Goal: Task Accomplishment & Management: Use online tool/utility

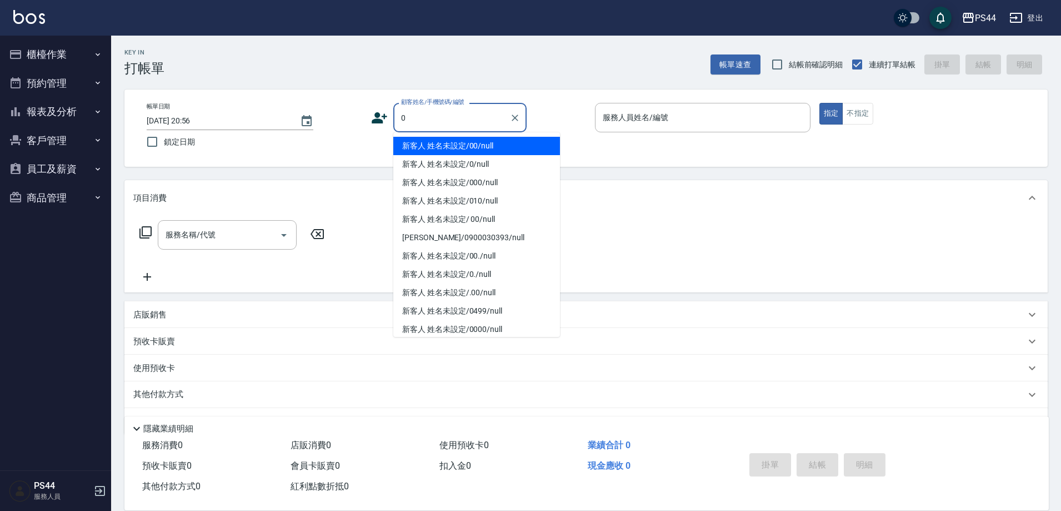
type input "新客人 姓名未設定/00/null"
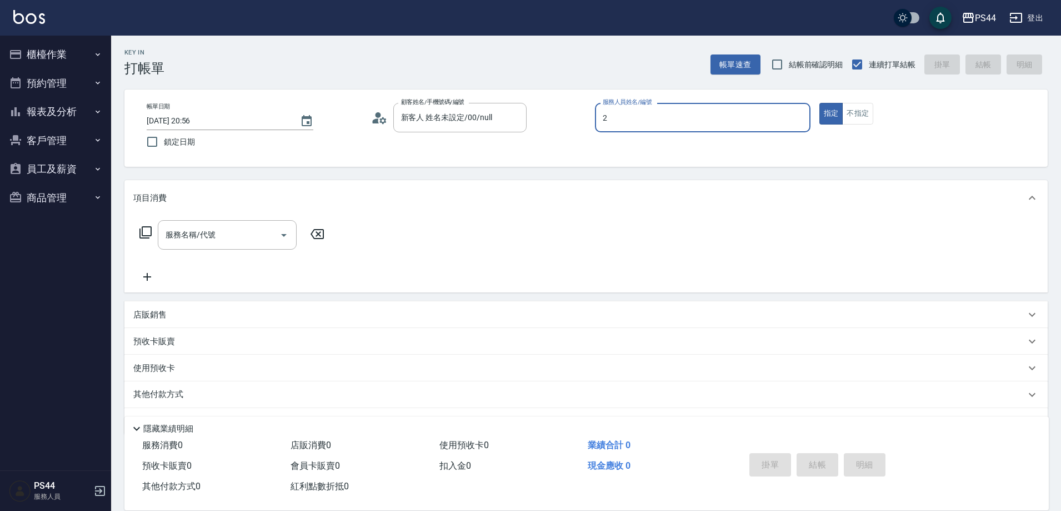
type input "Mars-2"
type button "true"
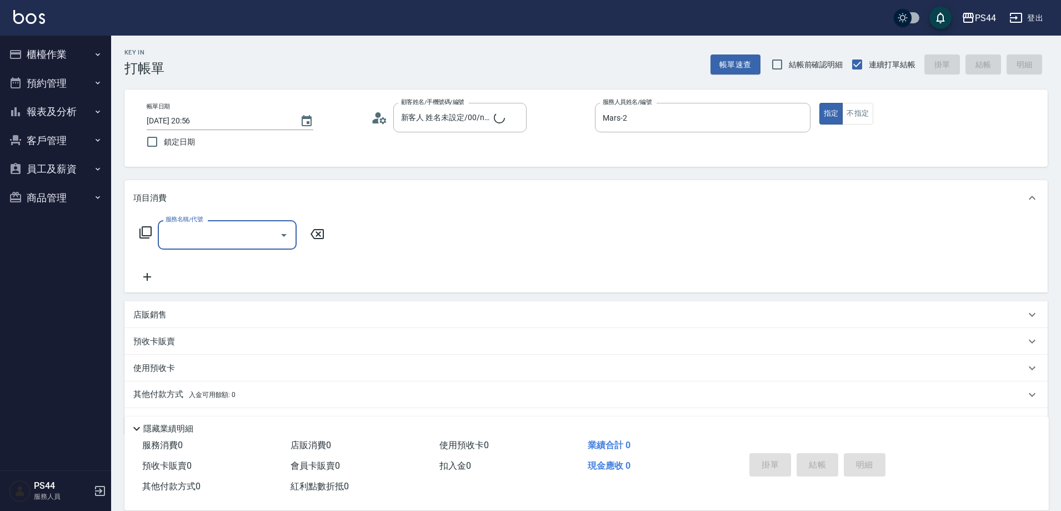
type input "新客人 姓名未設定/0/null"
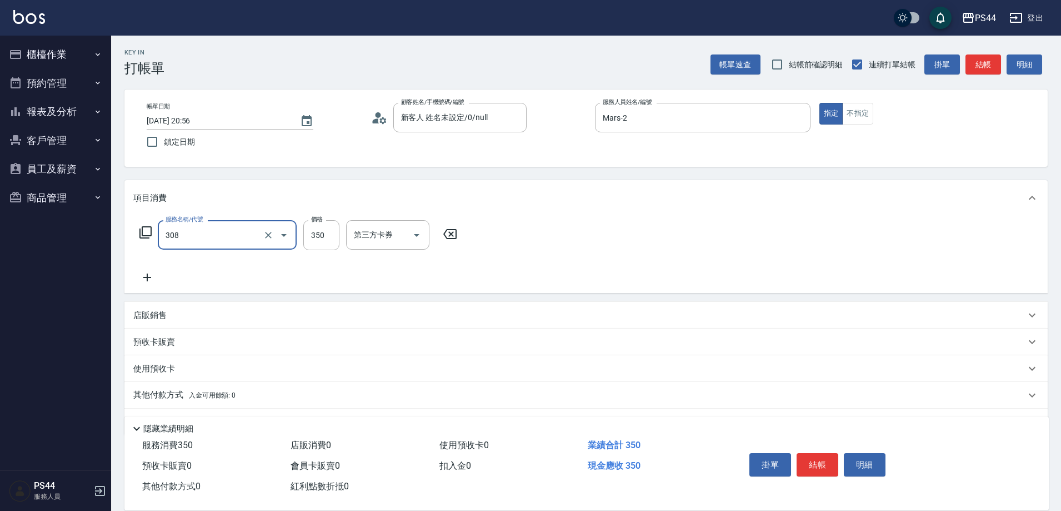
type input "洗+剪(308)"
type input "400"
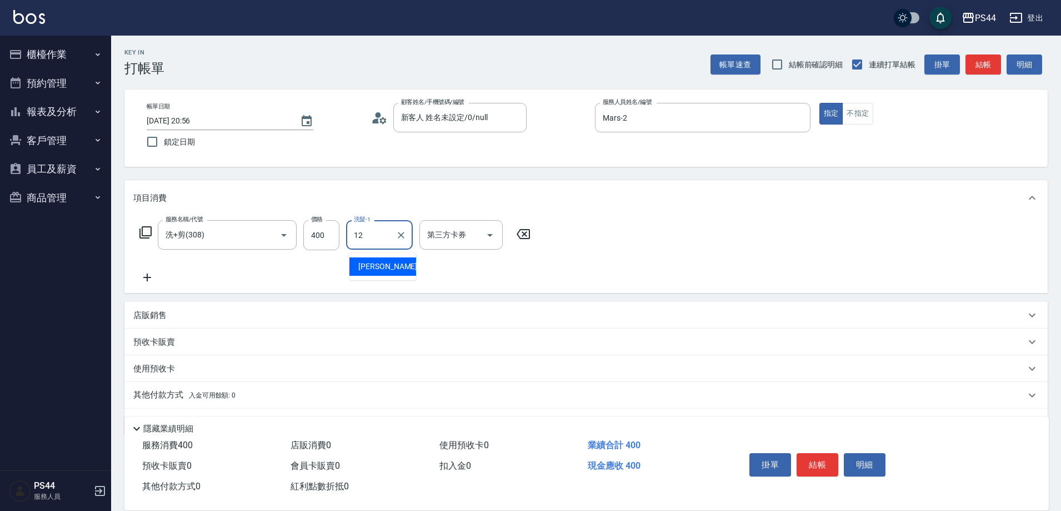
type input "[PERSON_NAME]-12"
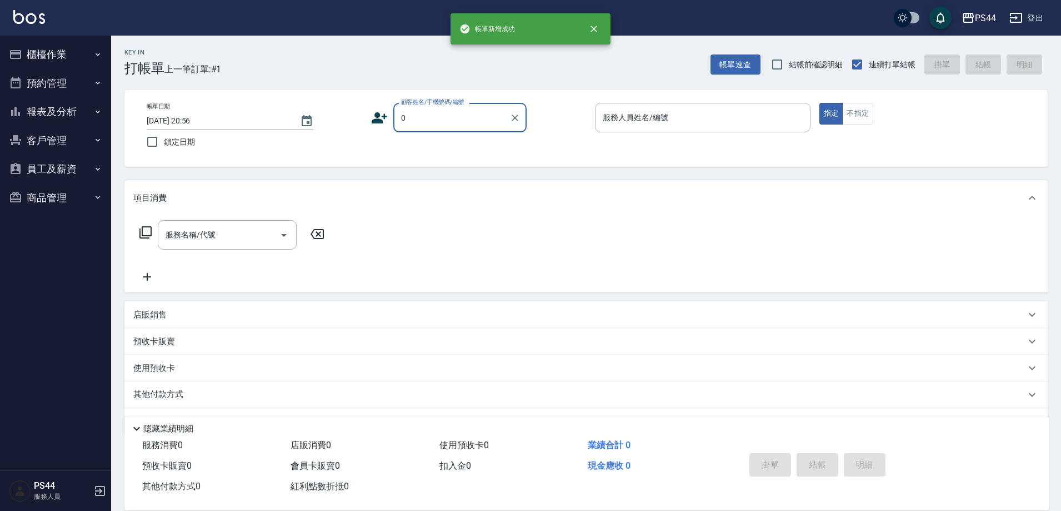
type input "新客人 姓名未設定/00/null"
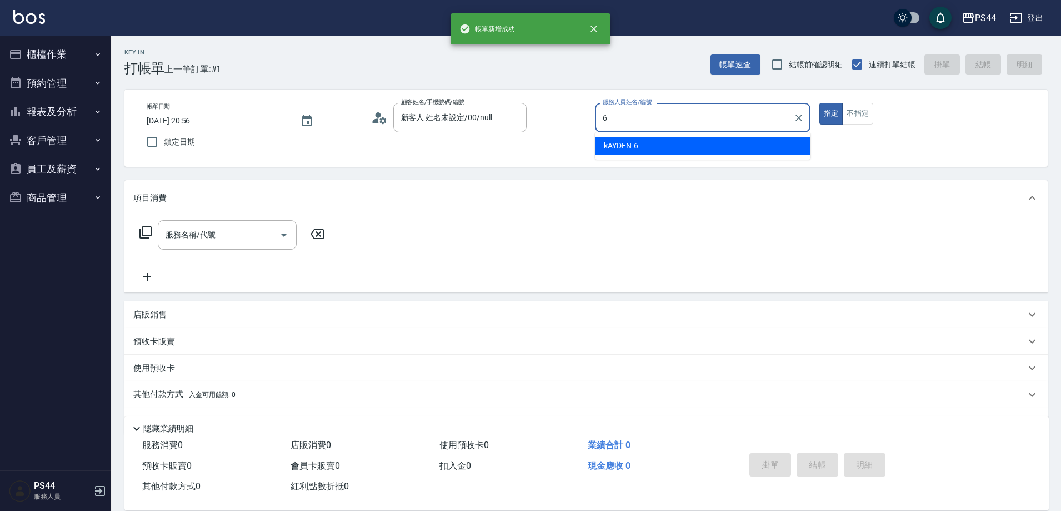
type input "kAYDEN-6"
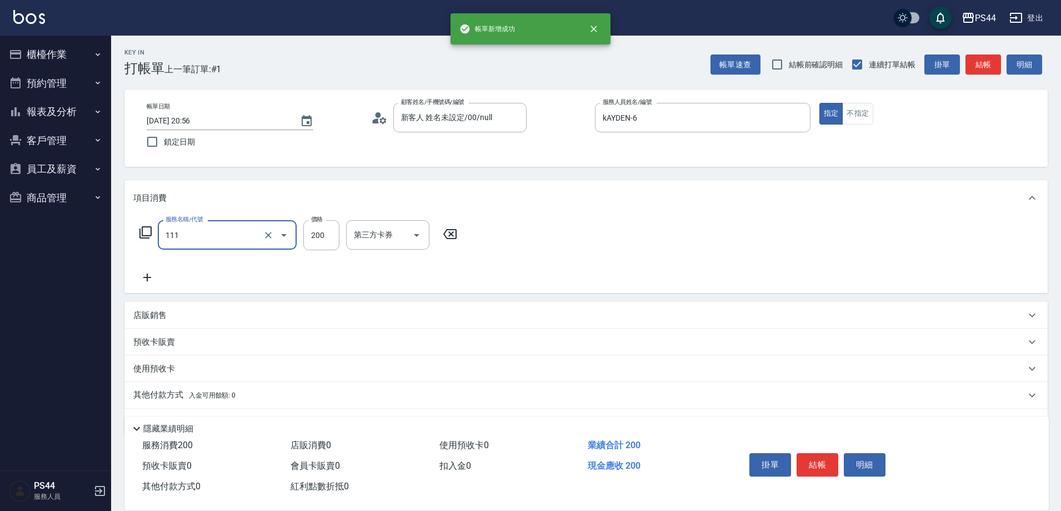
type input "200(111)"
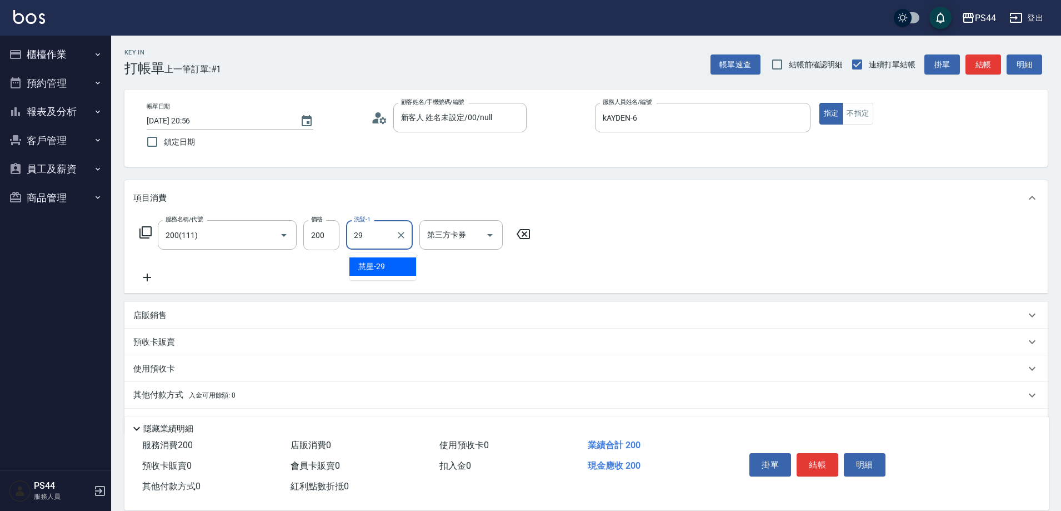
type input "慧星-29"
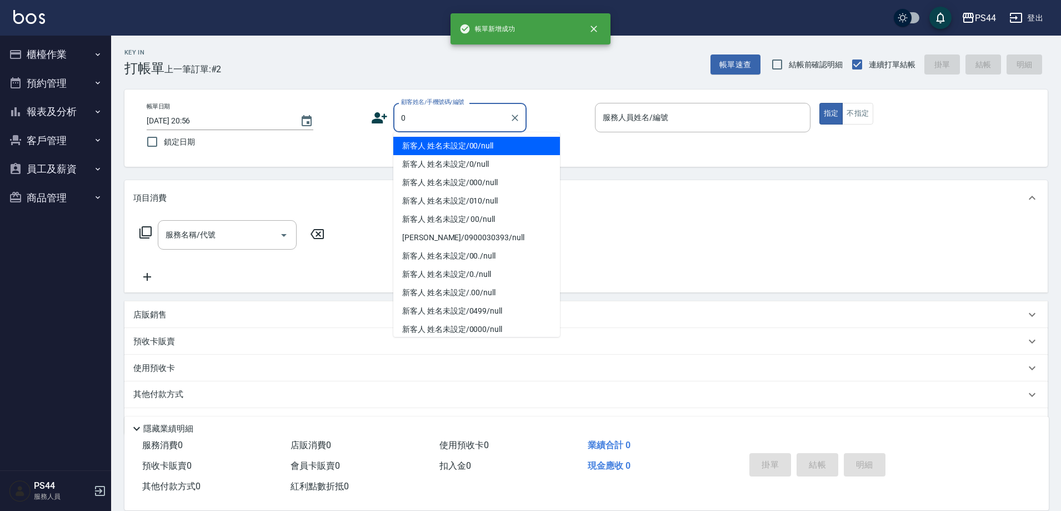
type input "新客人 姓名未設定/00/null"
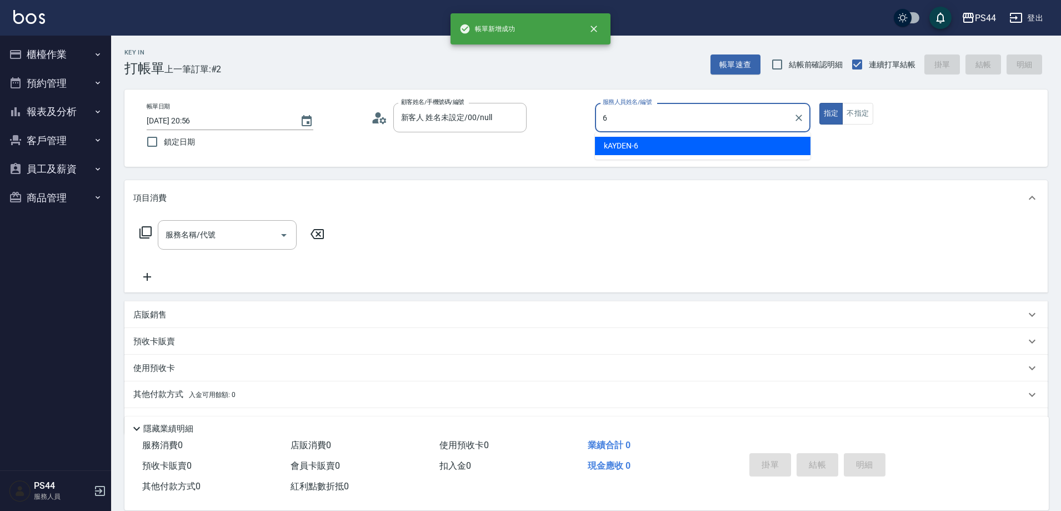
type input "kAYDEN-6"
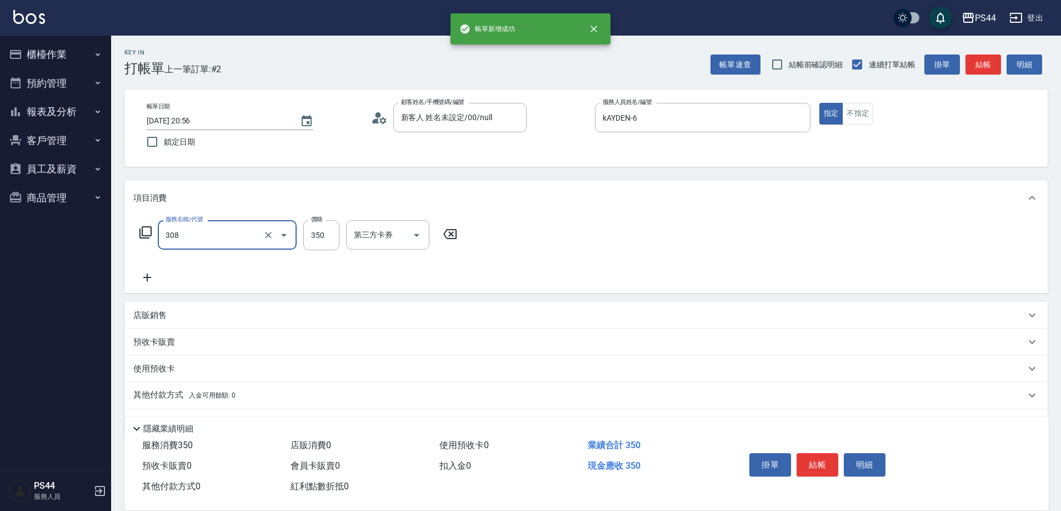
type input "洗+剪(308)"
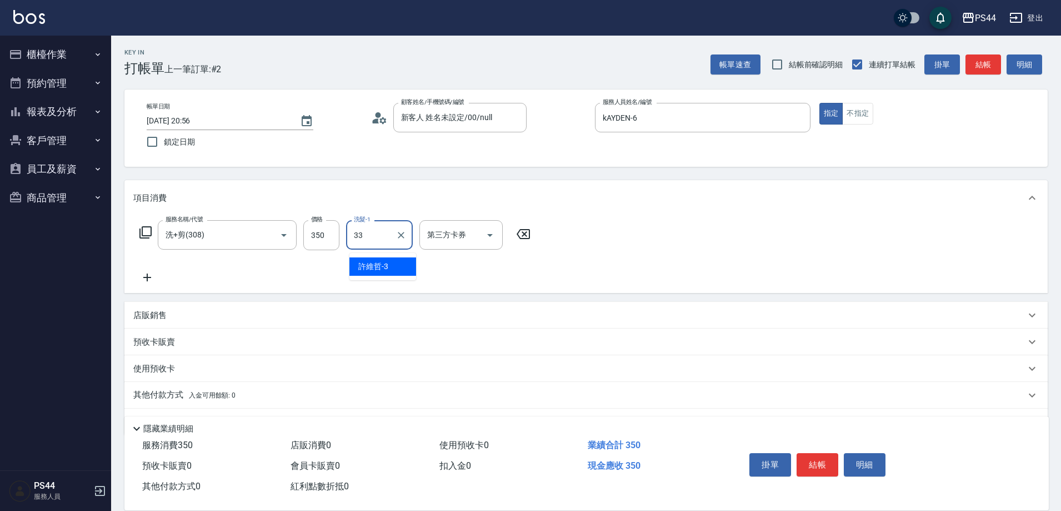
type input "柔柔-33"
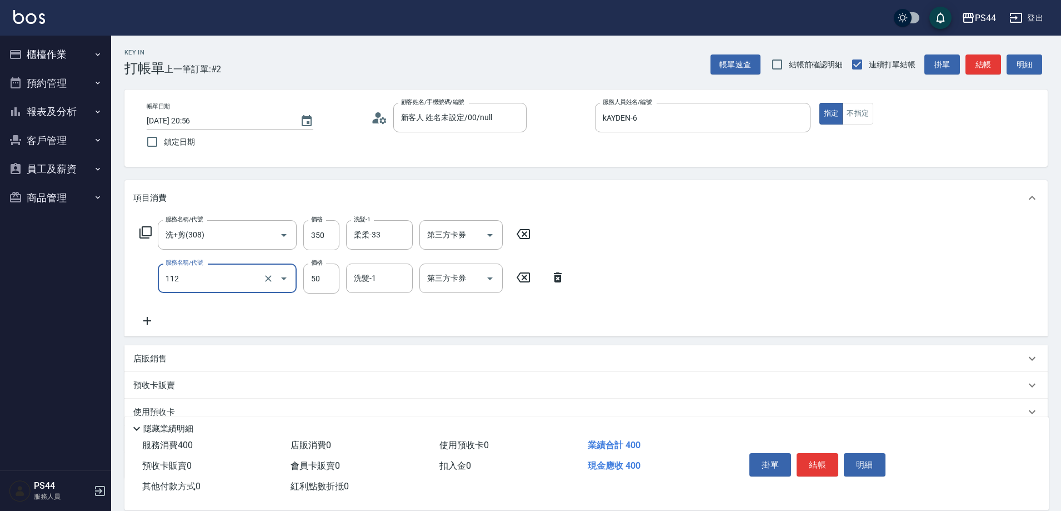
type input "精油50(112)"
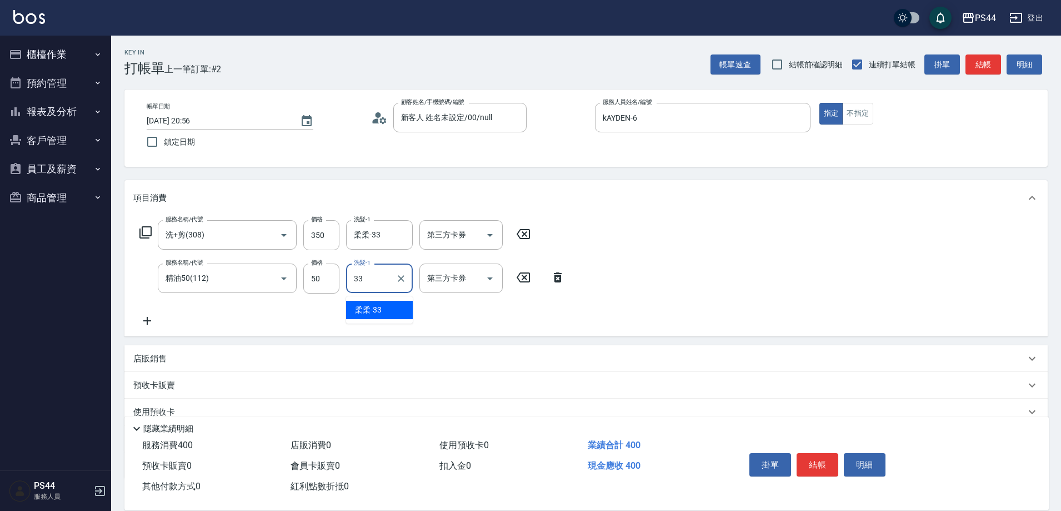
type input "柔柔-33"
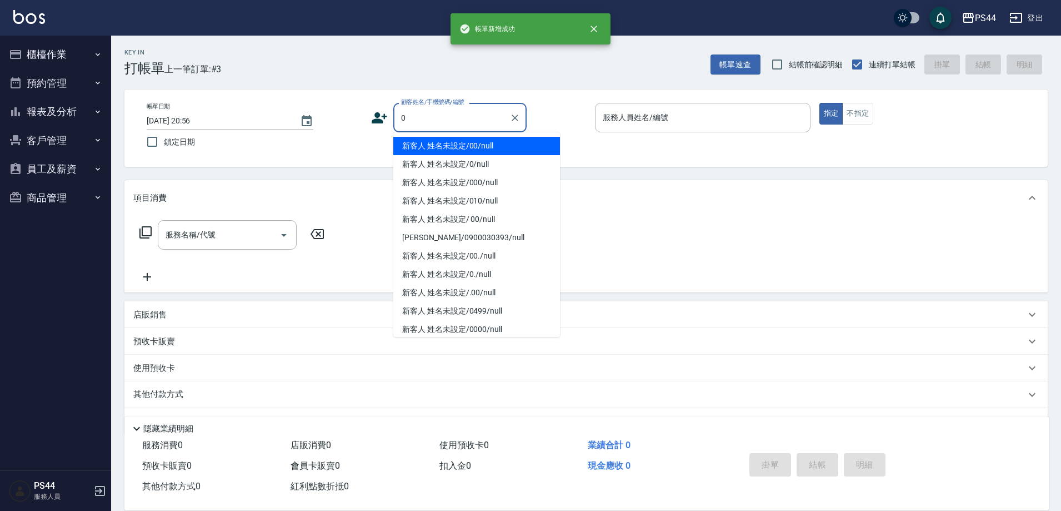
type input "新客人 姓名未設定/00/null"
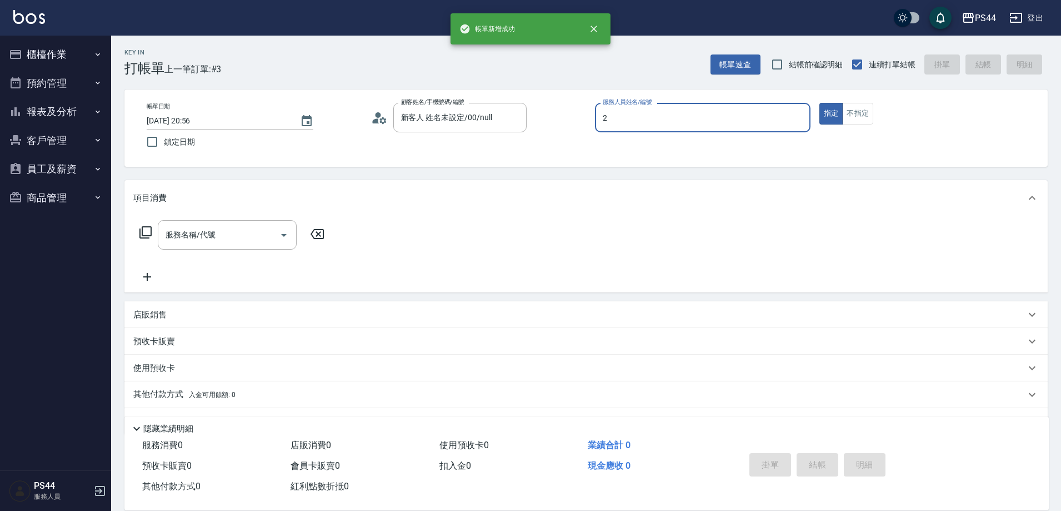
type input "Mars-2"
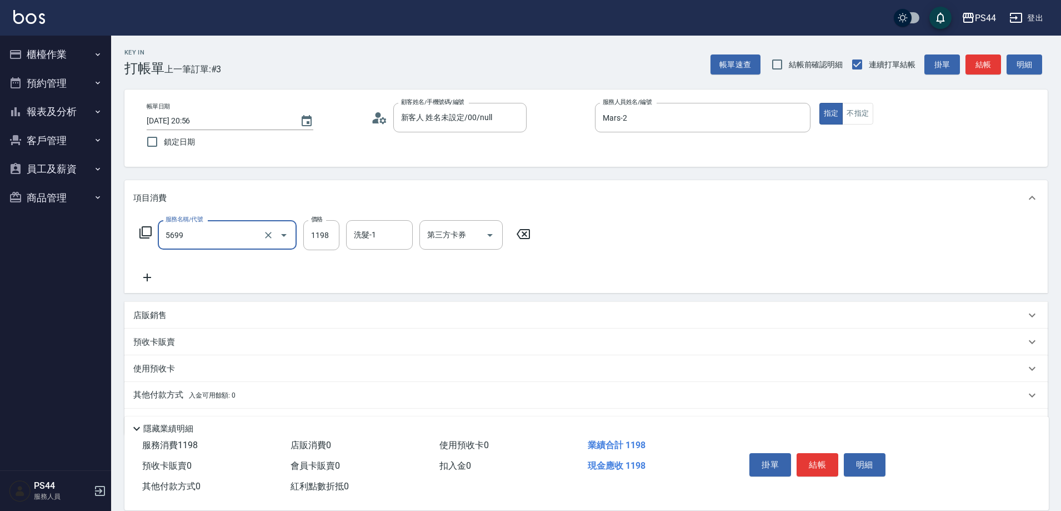
type input "水沁涼套餐(5699)"
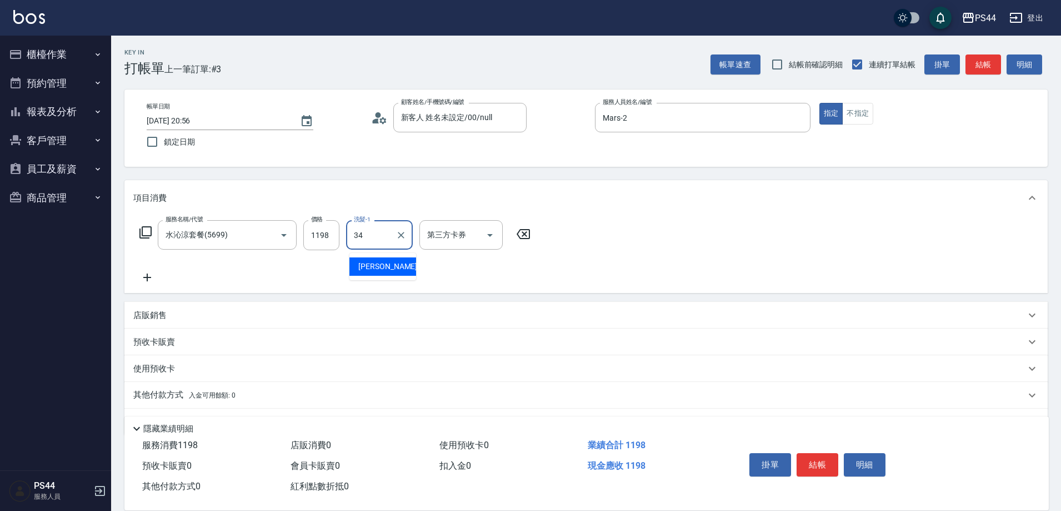
type input "[PERSON_NAME]-34"
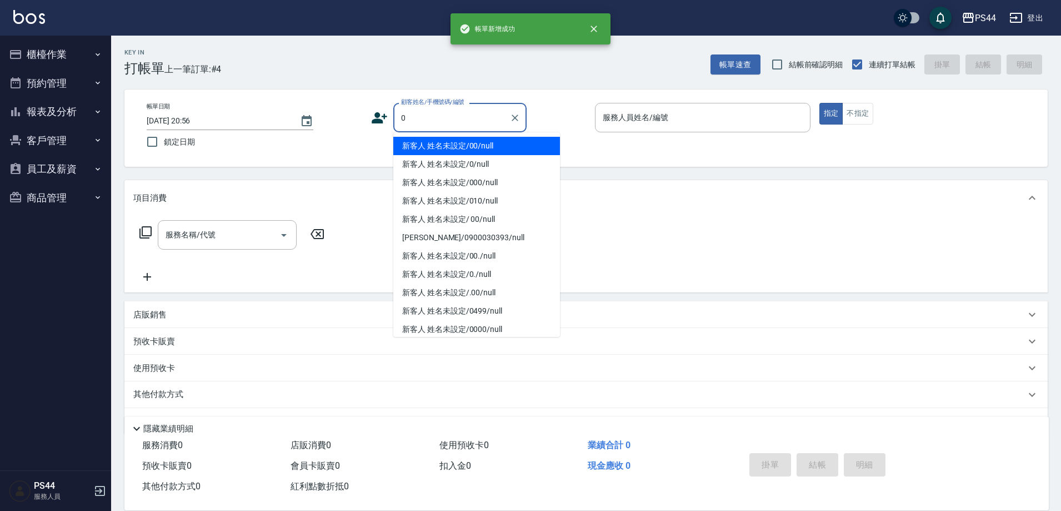
type input "新客人 姓名未設定/00/null"
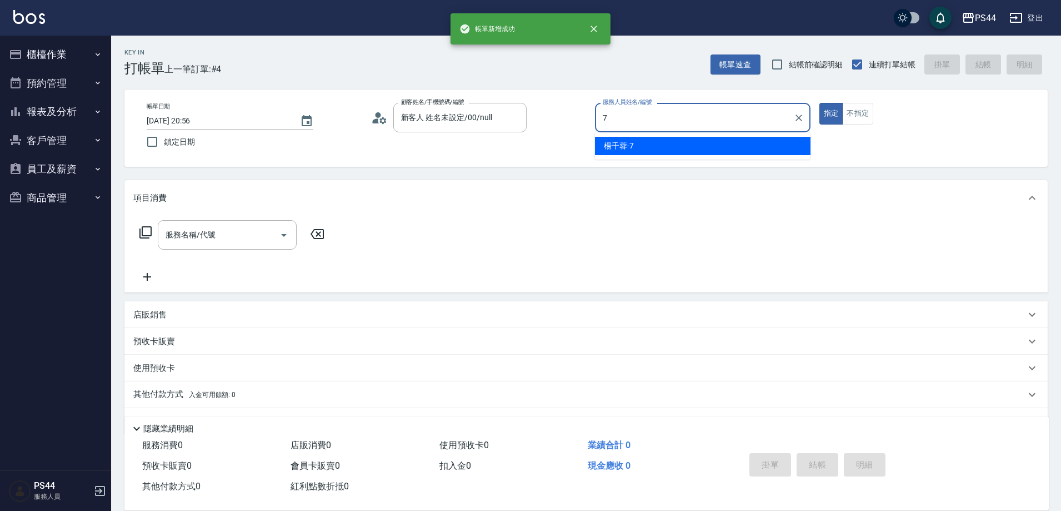
type input "[PERSON_NAME]-7"
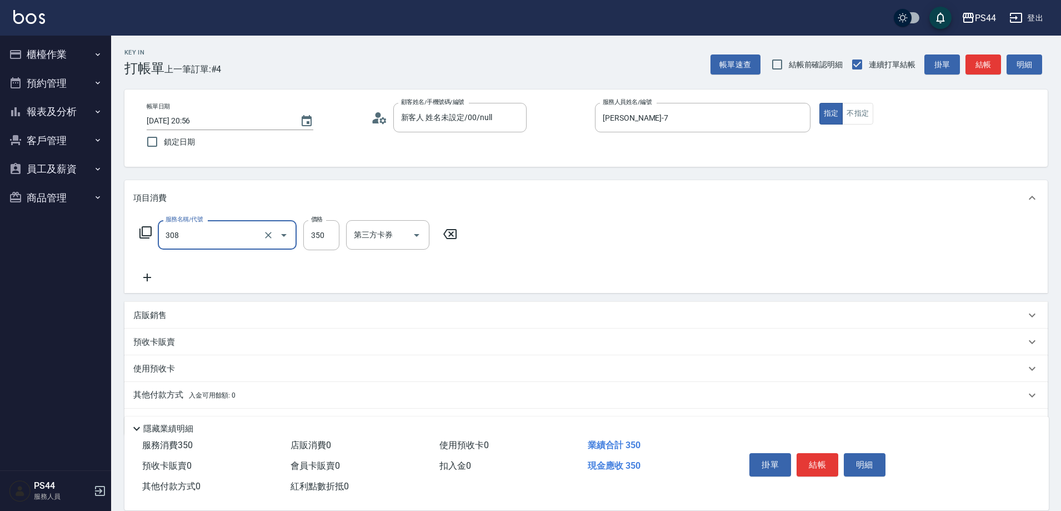
type input "洗+剪(308)"
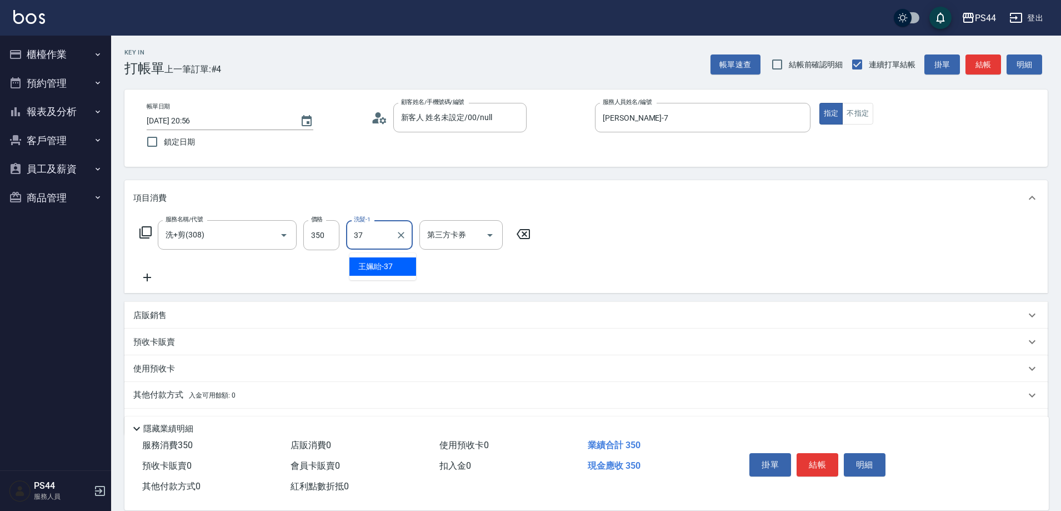
type input "王姵眙-37"
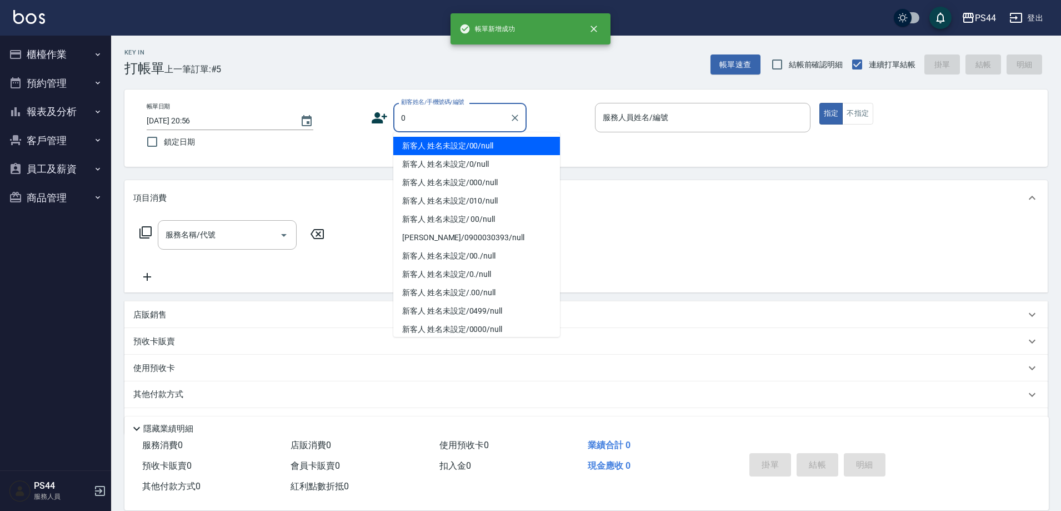
type input "新客人 姓名未設定/00/null"
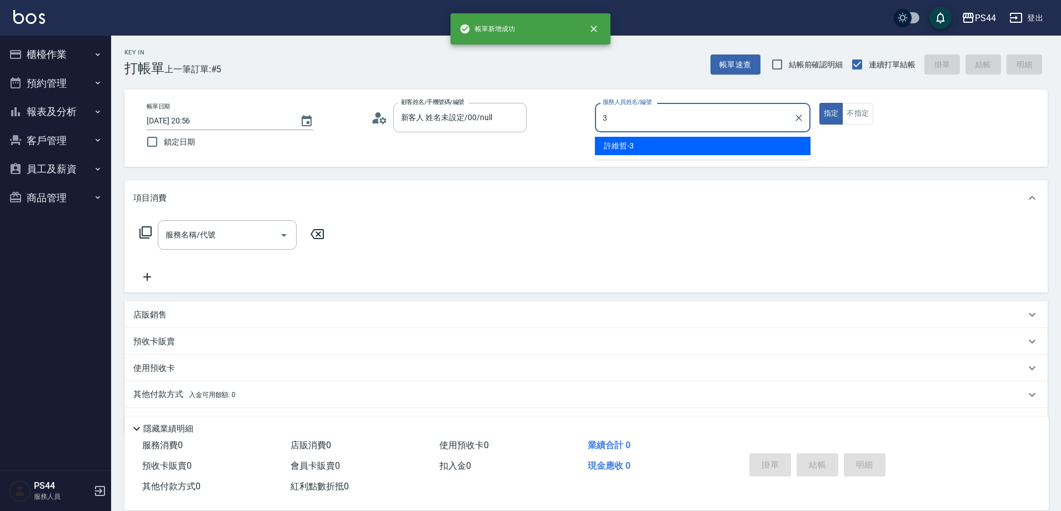
type input "[PERSON_NAME]-3"
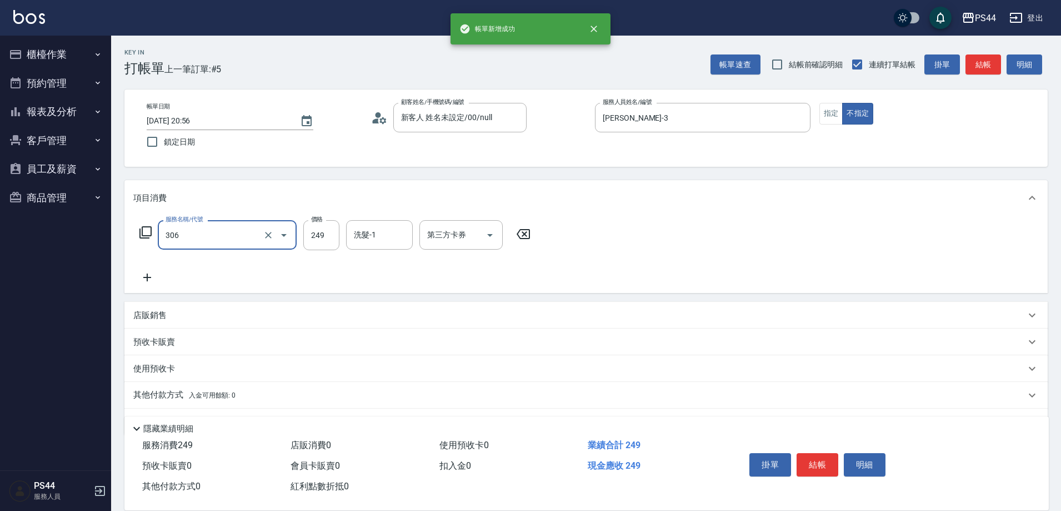
type input "剪髮(306)"
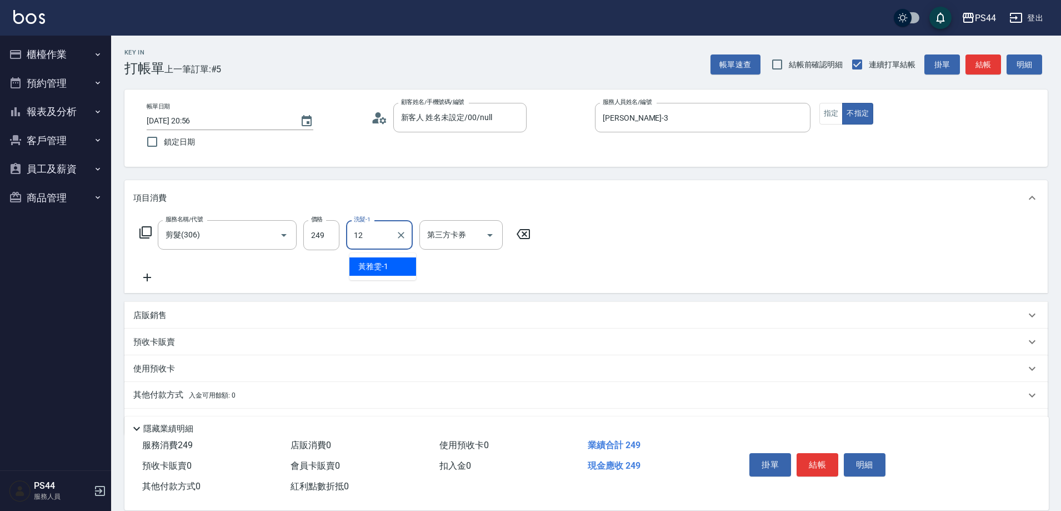
type input "[PERSON_NAME]-12"
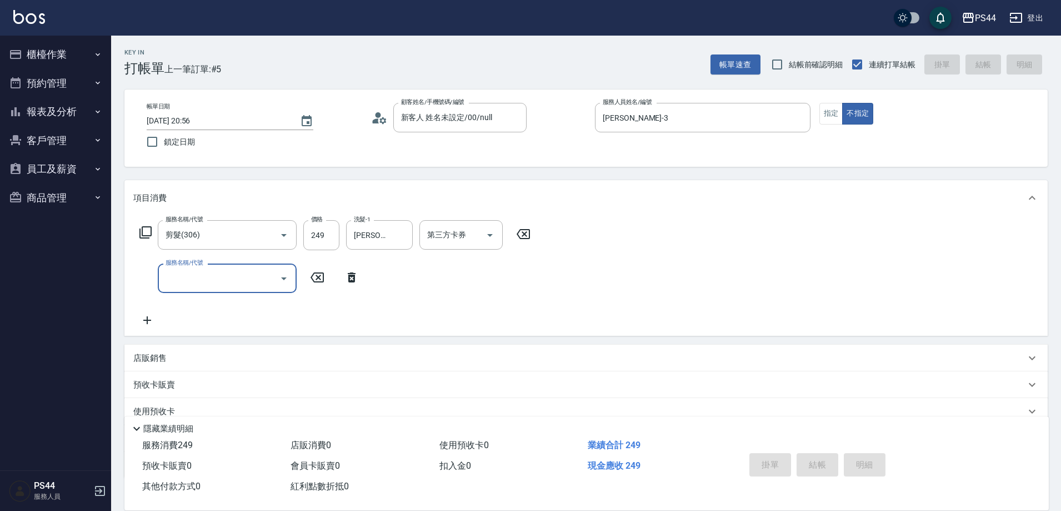
type input "[DATE] 20:57"
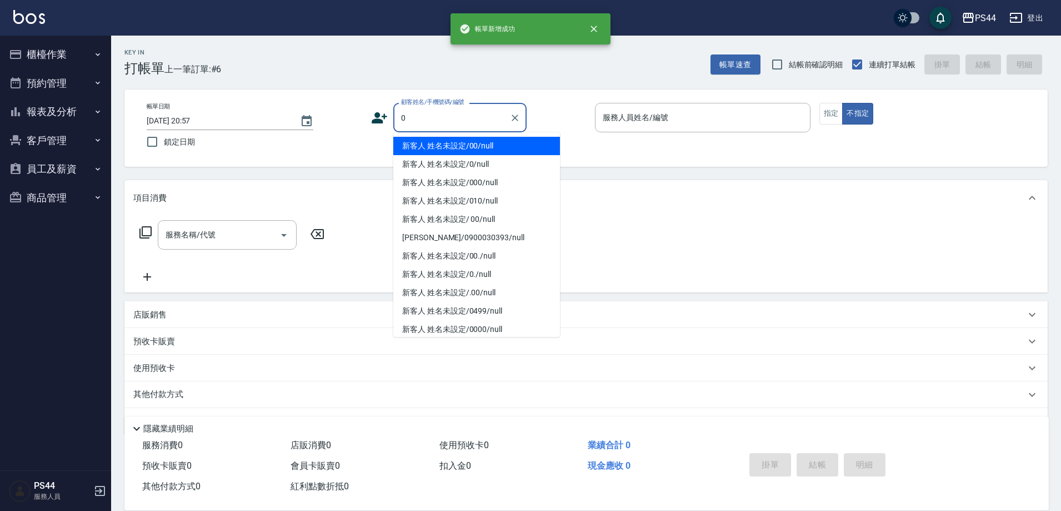
type input "新客人 姓名未設定/00/null"
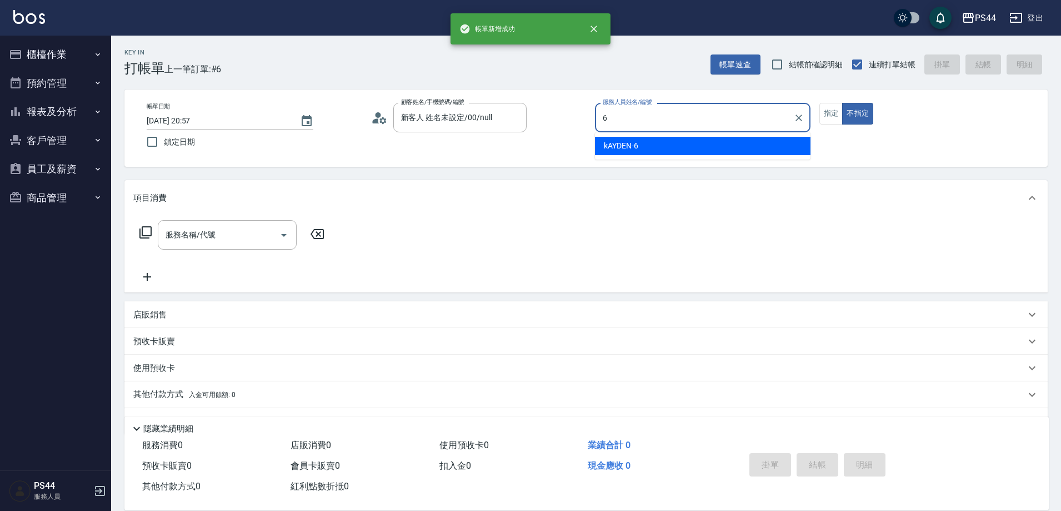
type input "kAYDEN-6"
type button "false"
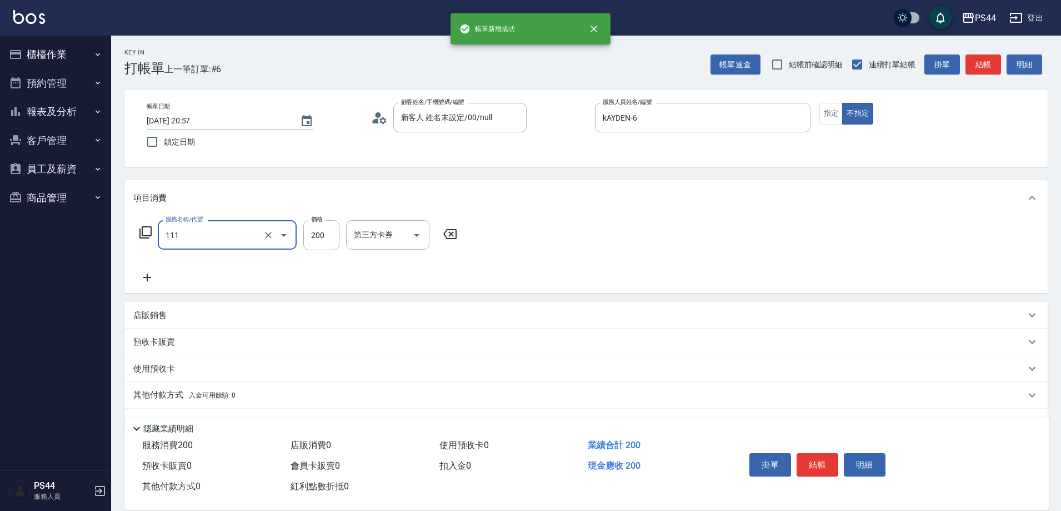
type input "200(111)"
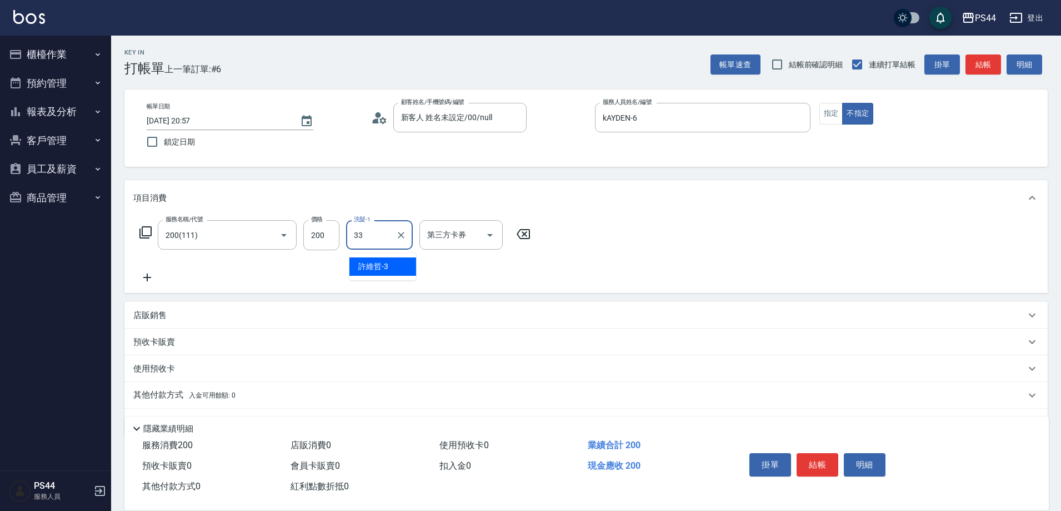
type input "柔柔-33"
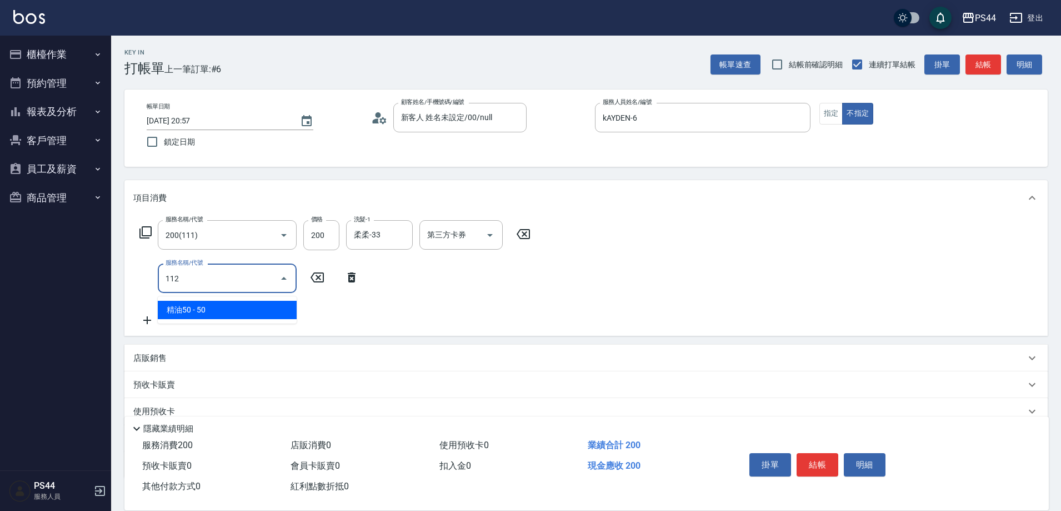
type input "精油50(112)"
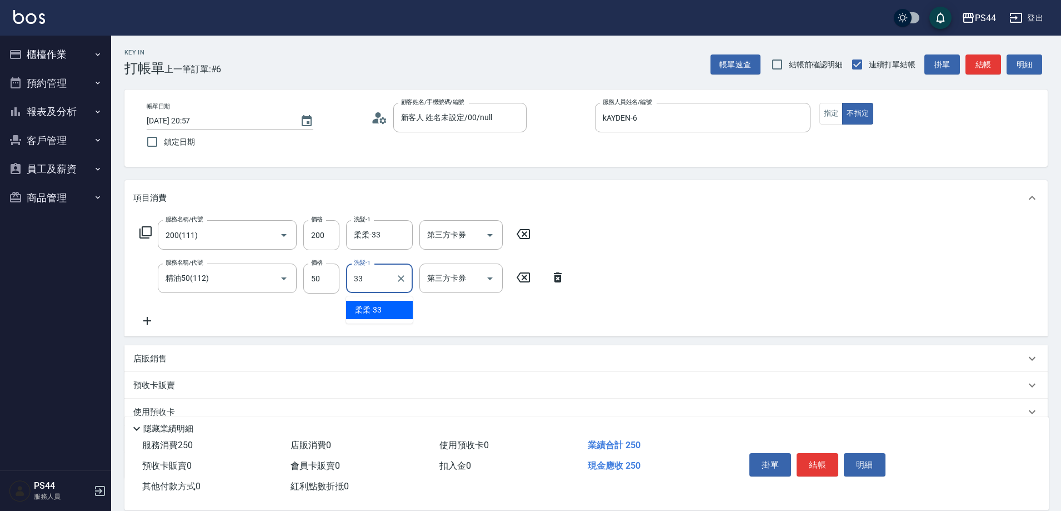
type input "柔柔-33"
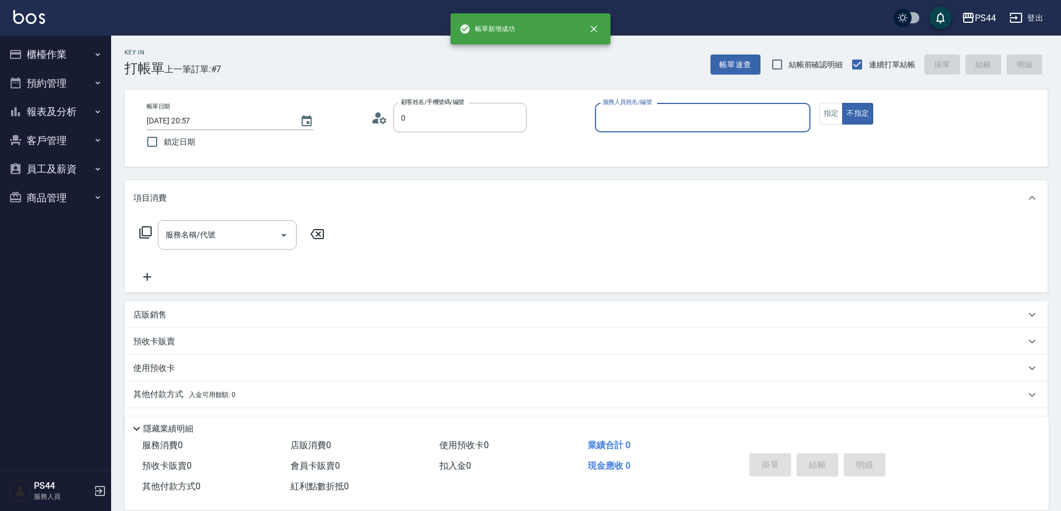
type input "新客人 姓名未設定/00/null"
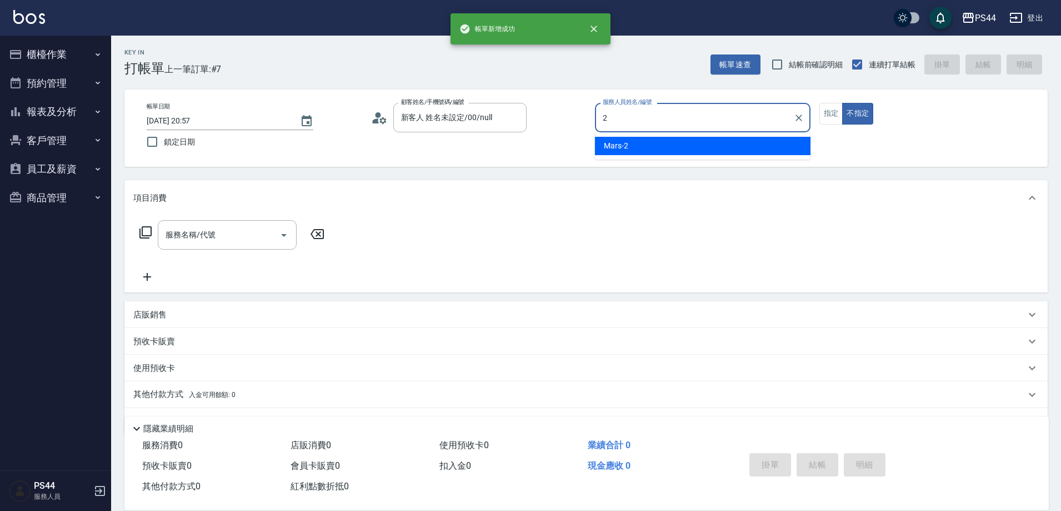
type input "Mars-2"
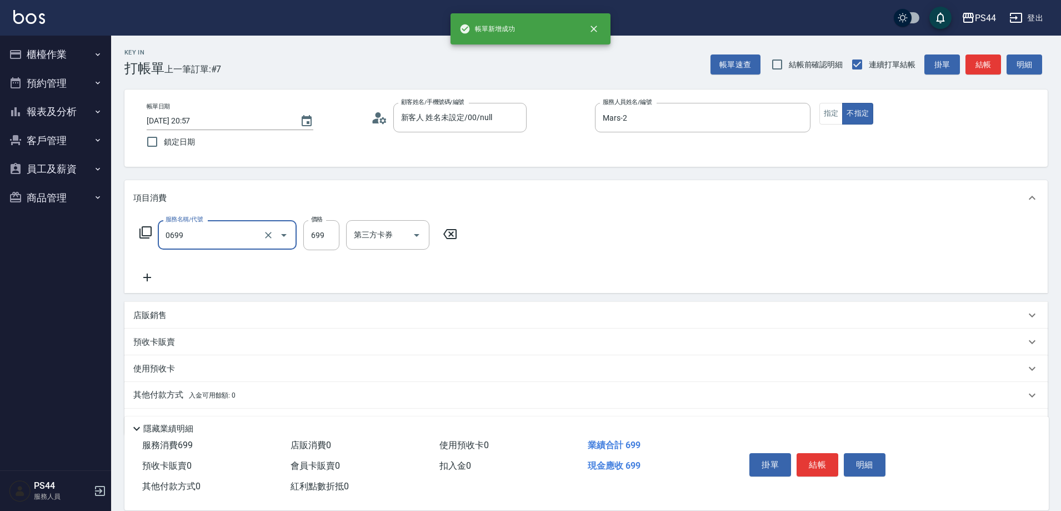
type input "精油SPA(0699)"
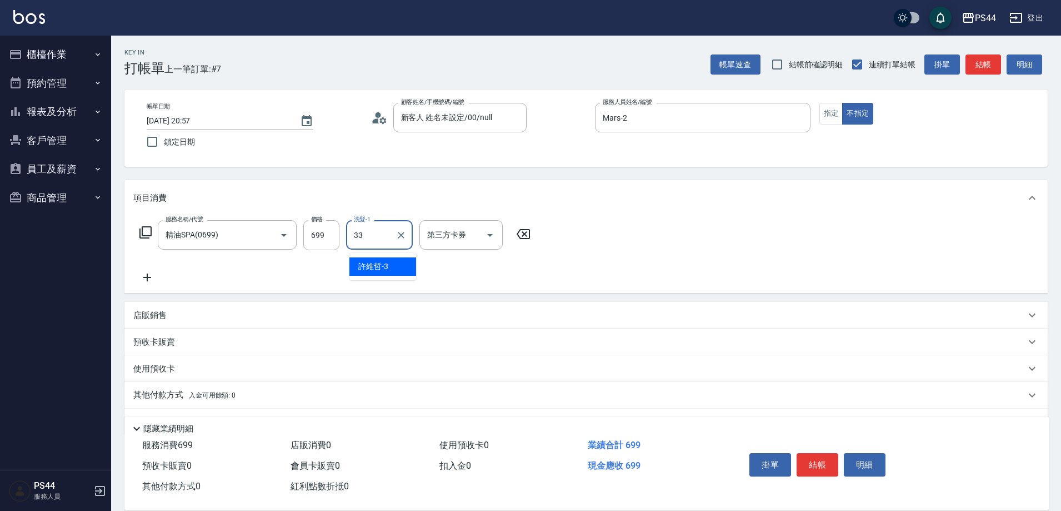
type input "柔柔-33"
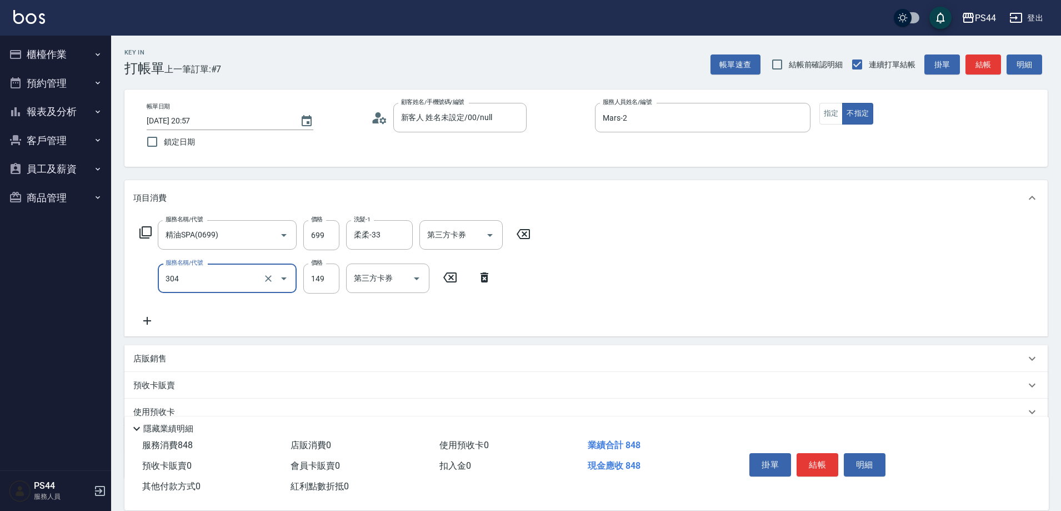
type input "剪髮(304)"
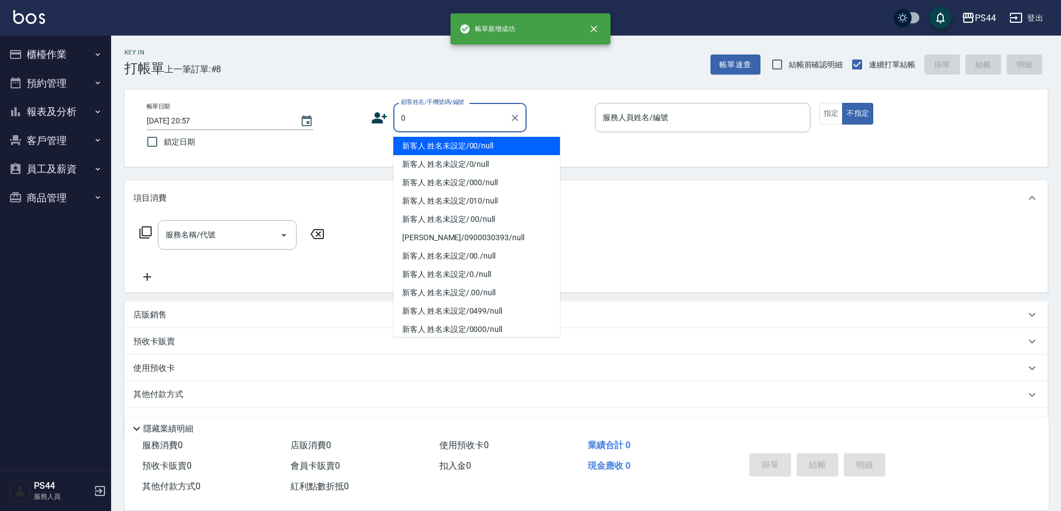
type input "新客人 姓名未設定/00/null"
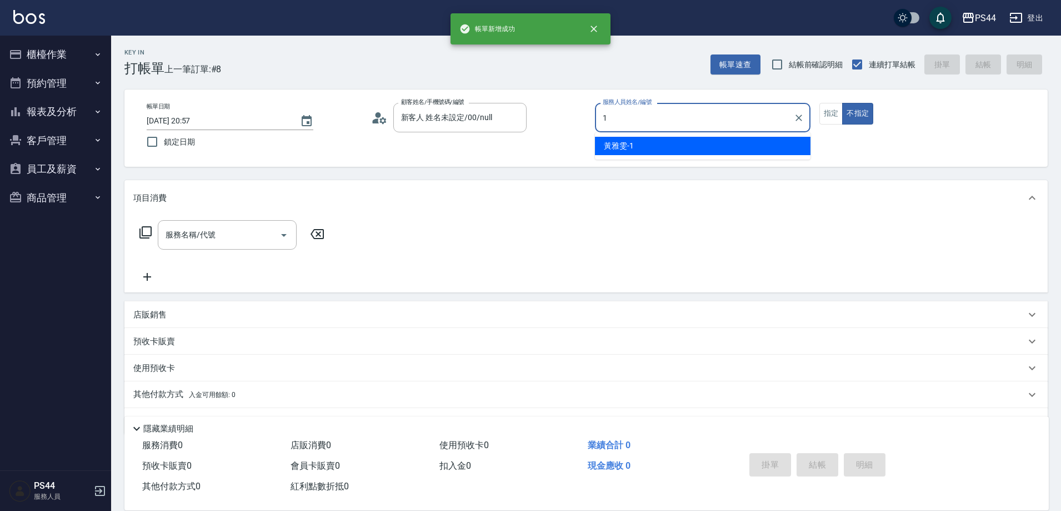
type input "黃雅雯-1"
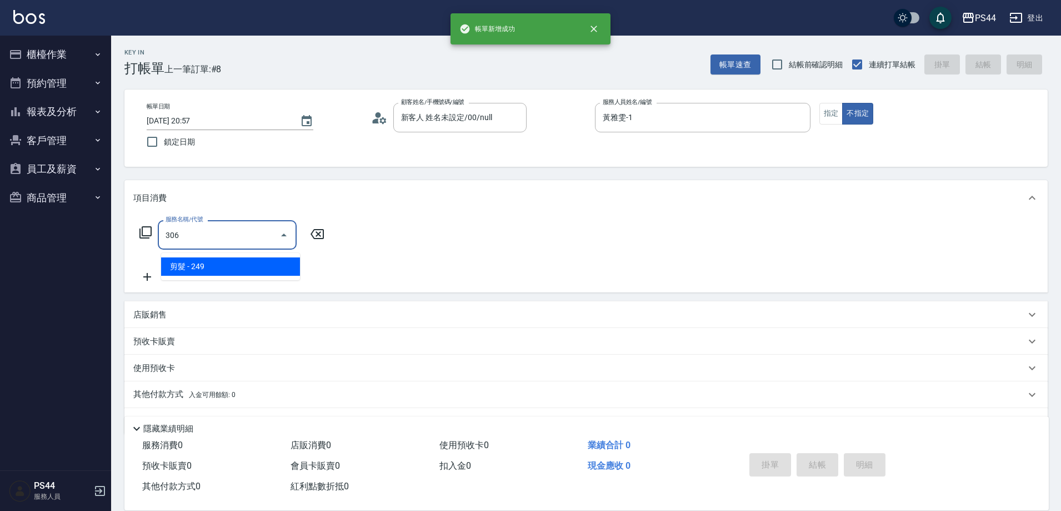
type input "剪髮(306)"
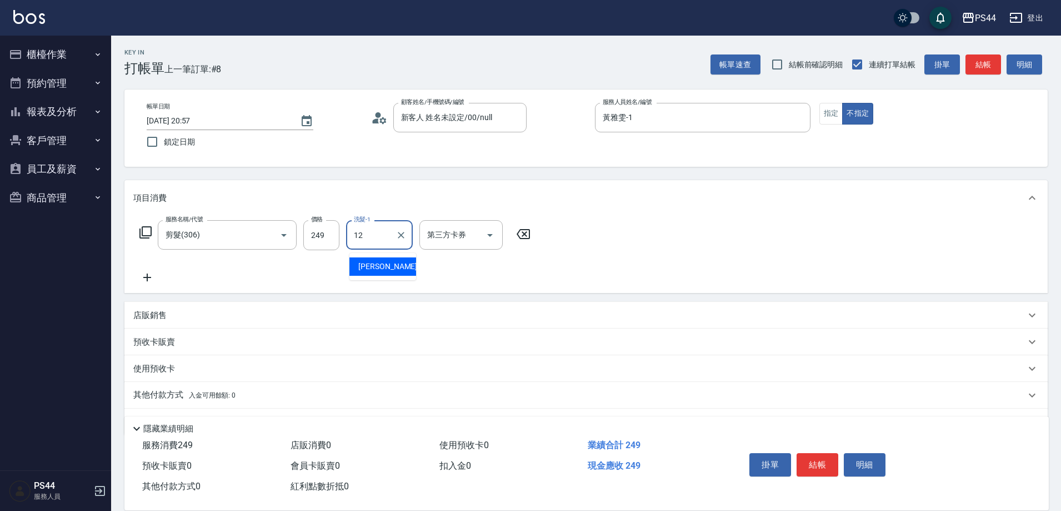
type input "[PERSON_NAME]-12"
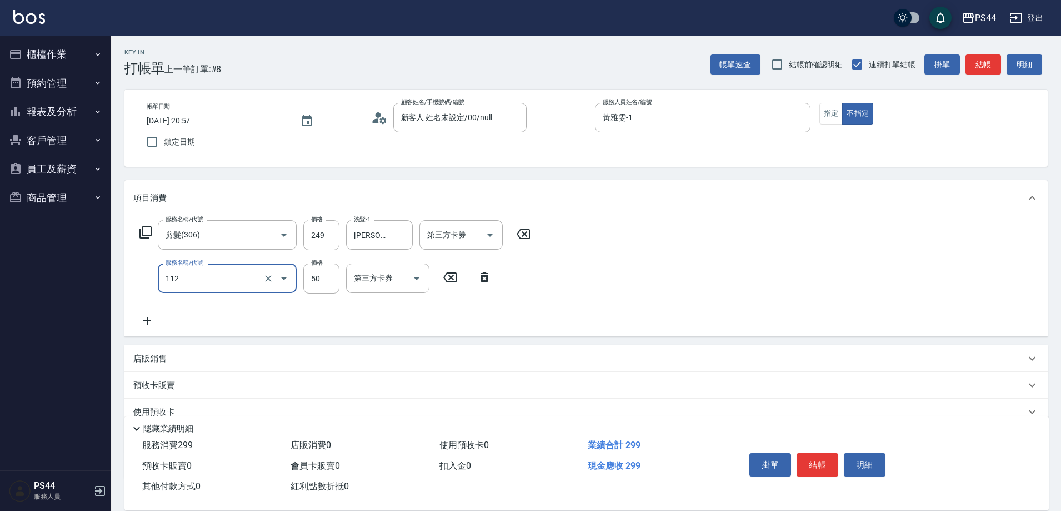
type input "精油50(112)"
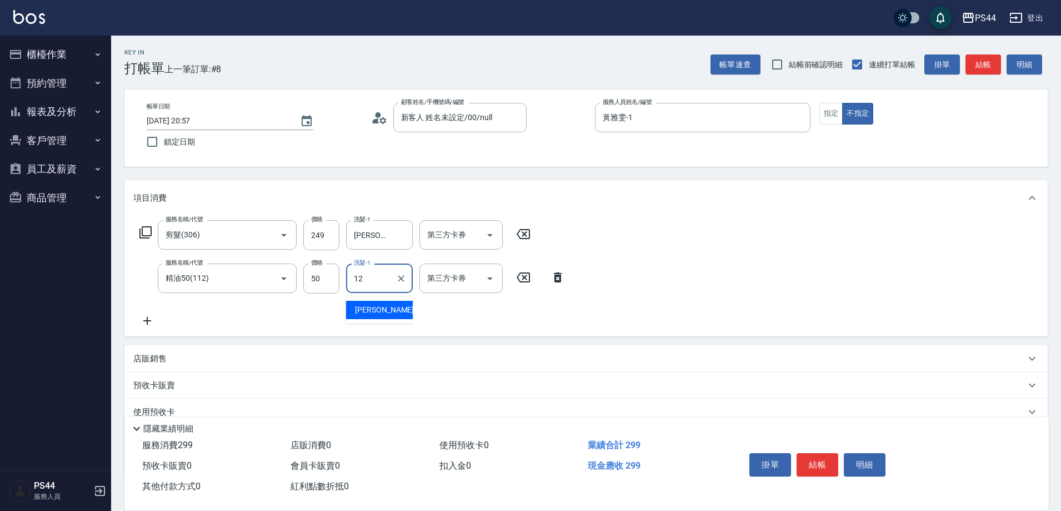
type input "[PERSON_NAME]-12"
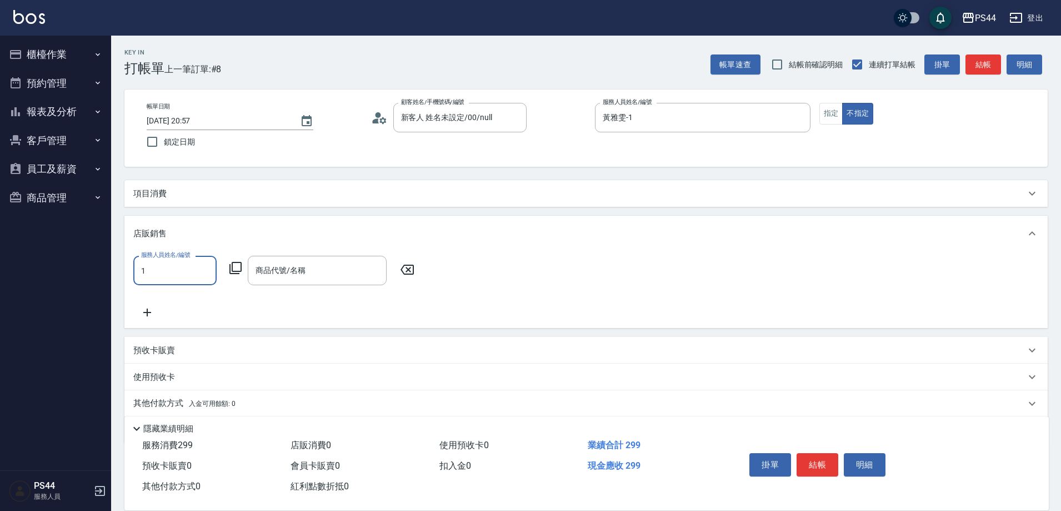
type input "黃雅雯-1"
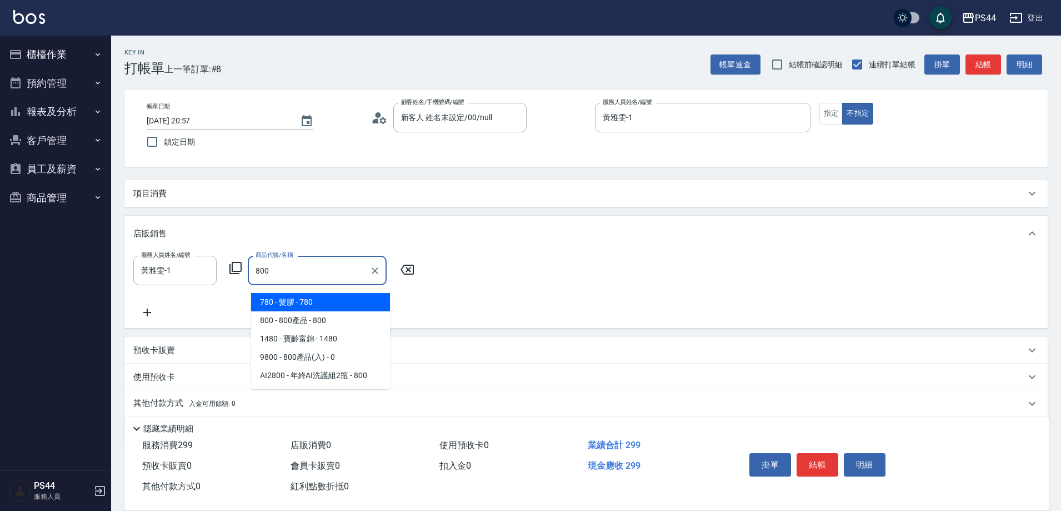
type input "800產品"
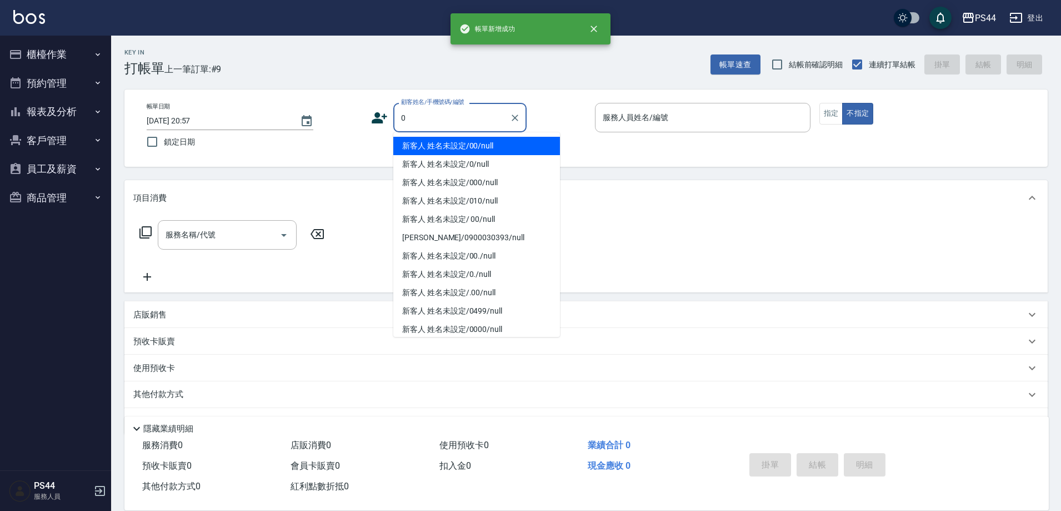
type input "新客人 姓名未設定/00/null"
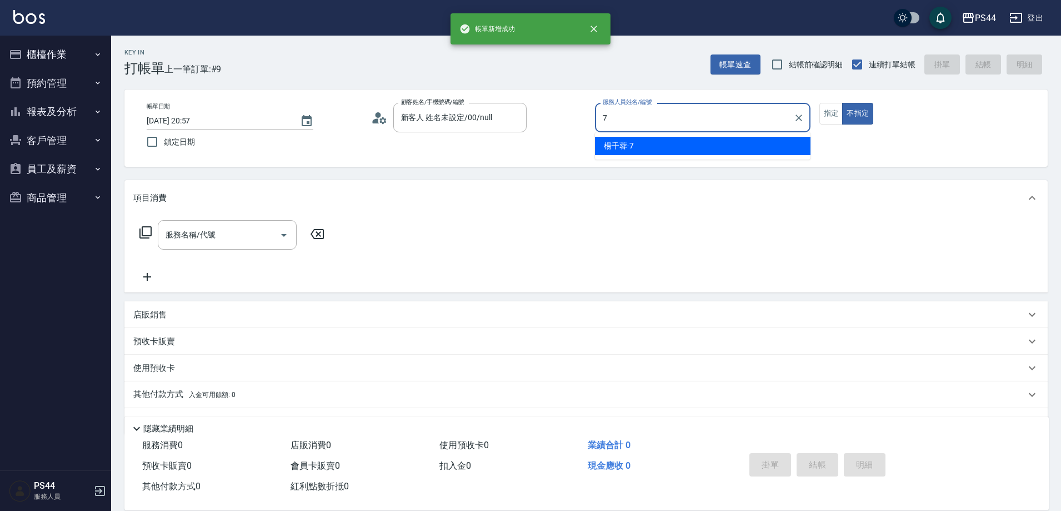
type input "[PERSON_NAME]-7"
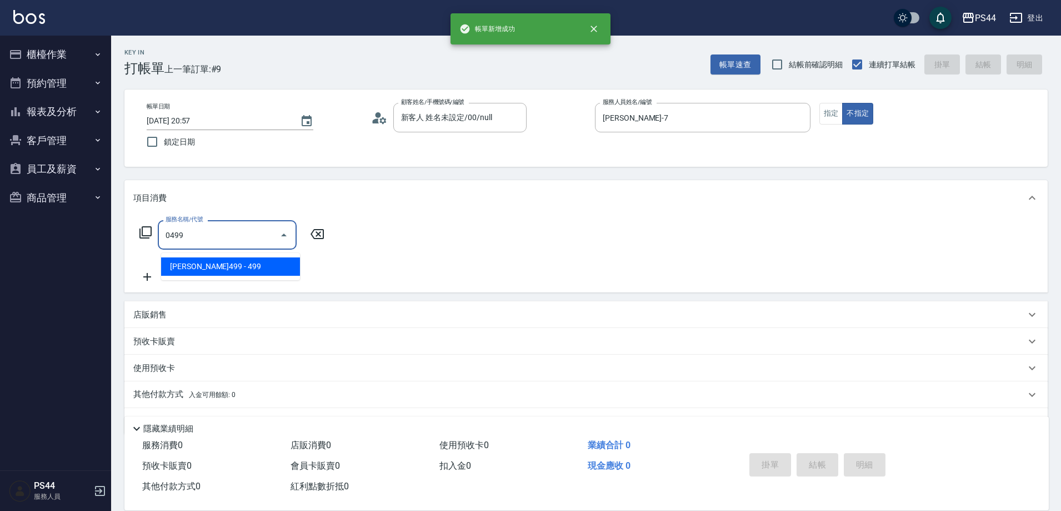
type input "[PERSON_NAME]499(0499)"
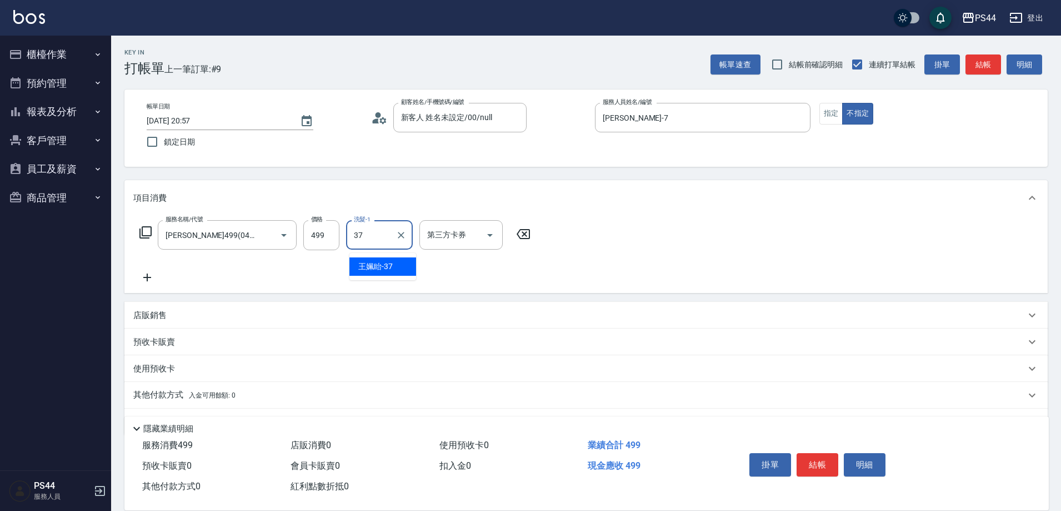
type input "王姵眙-37"
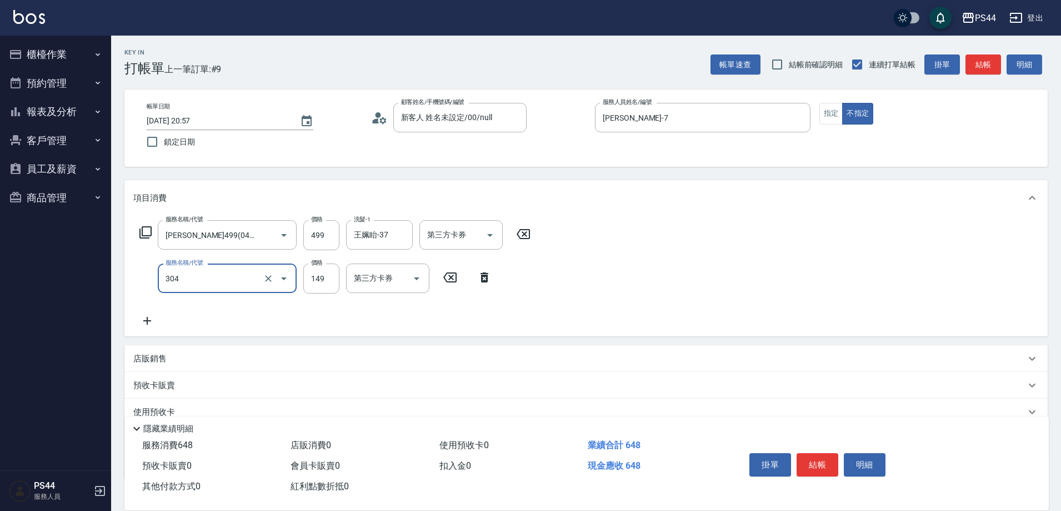
type input "剪髮(304)"
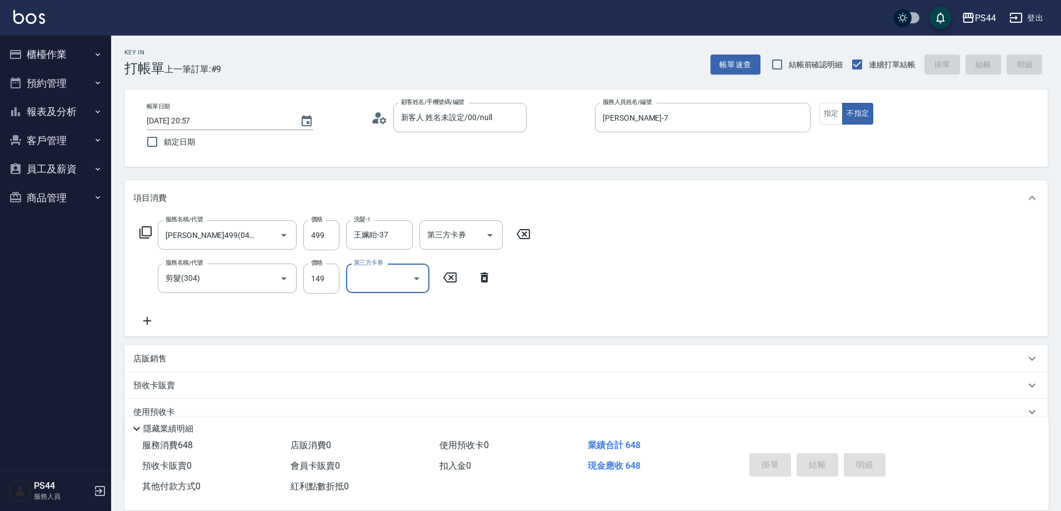
type input "[DATE] 20:58"
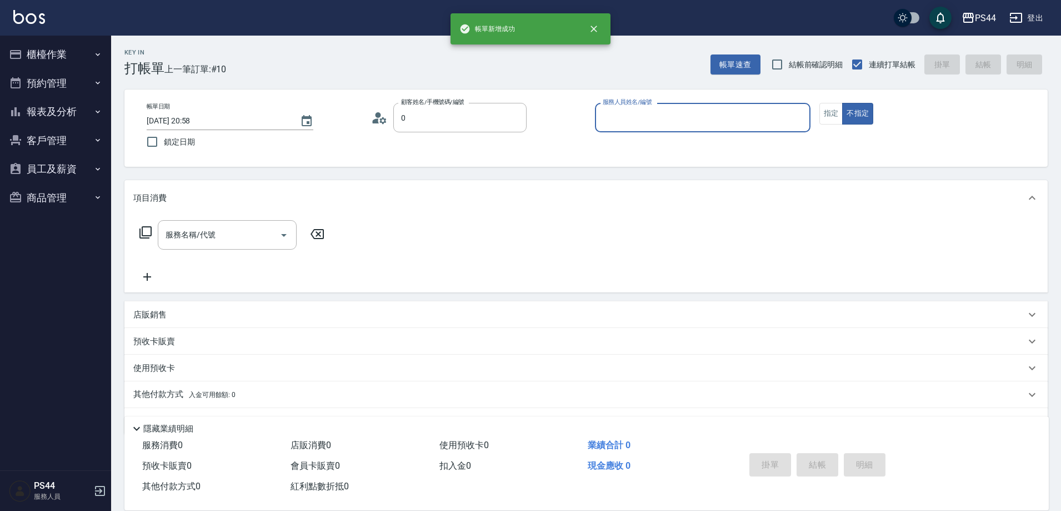
type input "新客人 姓名未設定/00/null"
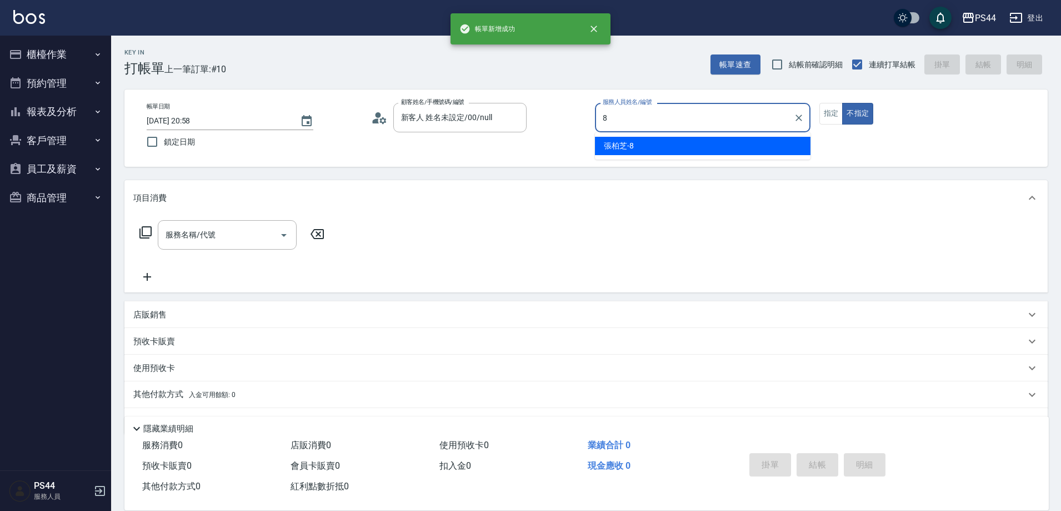
type input "[PERSON_NAME]-8"
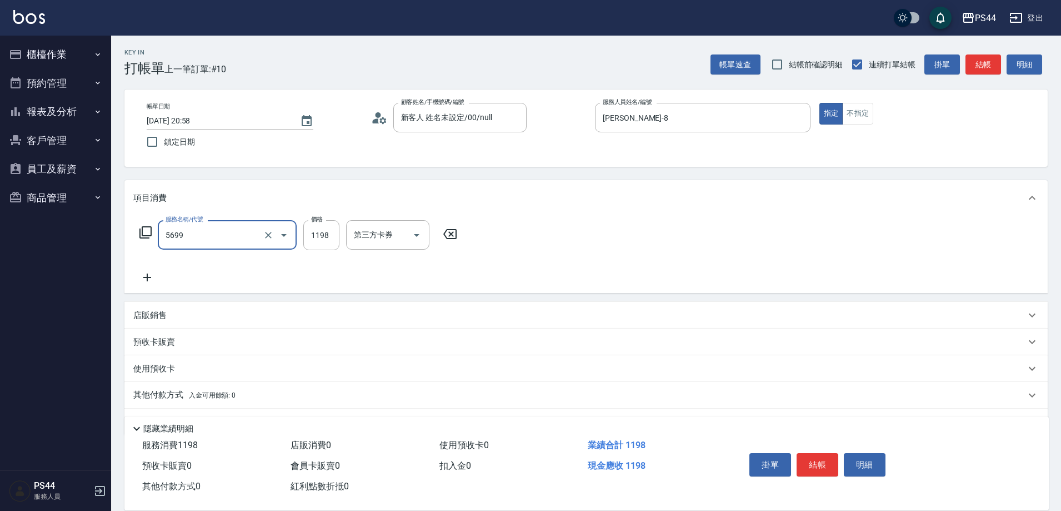
type input "水沁涼套餐(5699)"
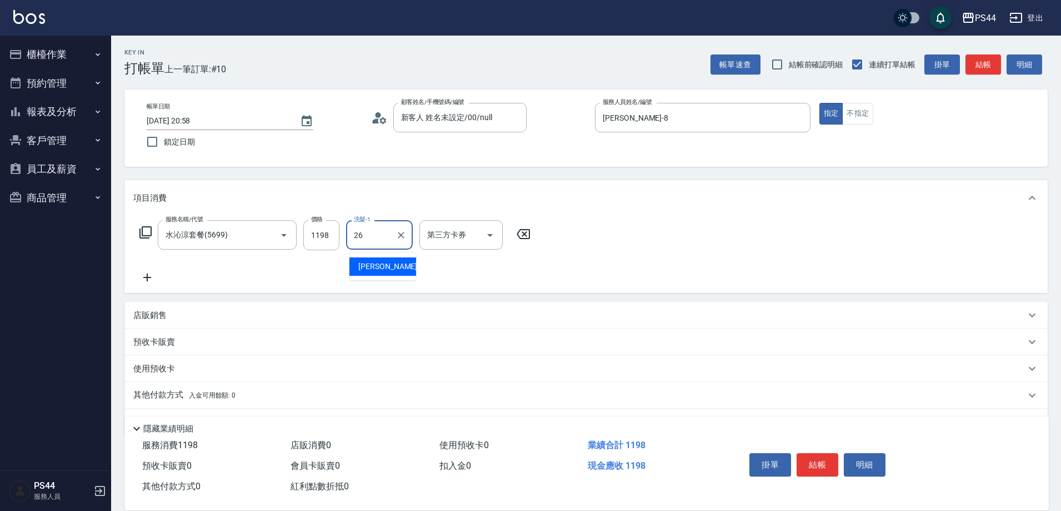
type input "[PERSON_NAME]-26"
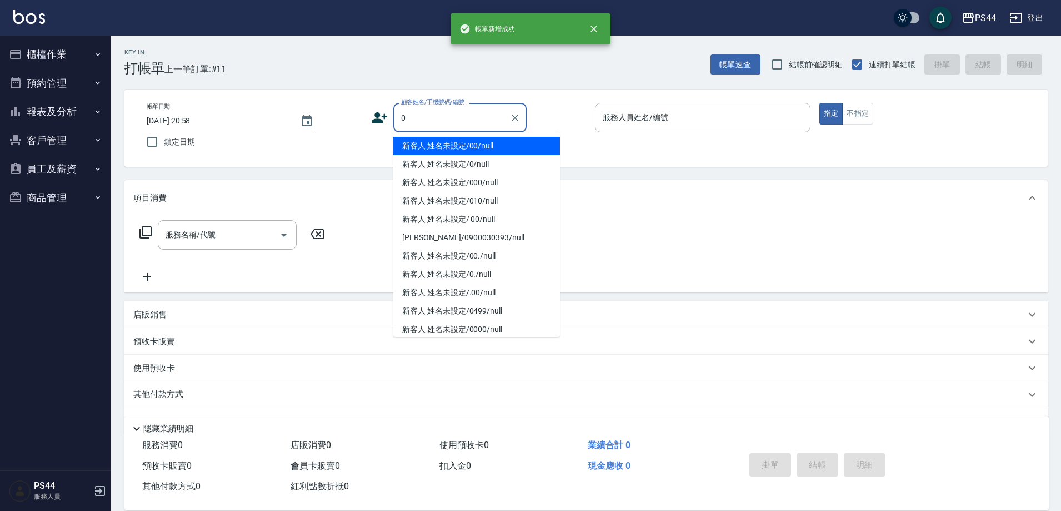
type input "新客人 姓名未設定/00/null"
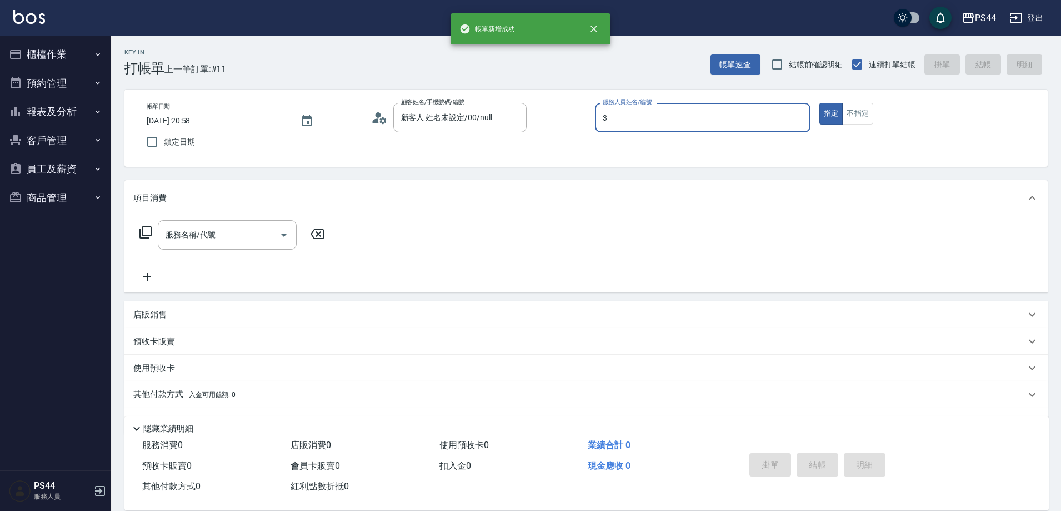
type input "[PERSON_NAME]-3"
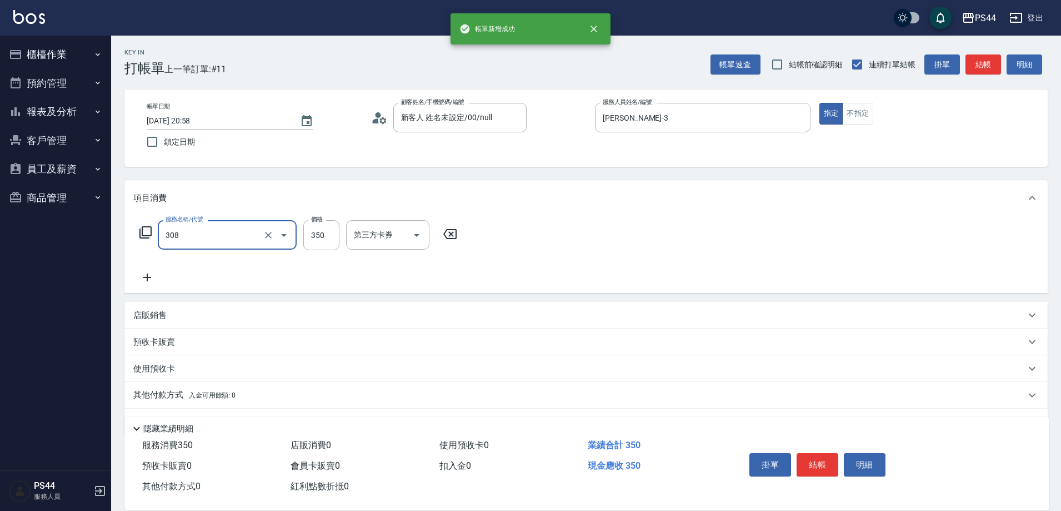
type input "洗+剪(308)"
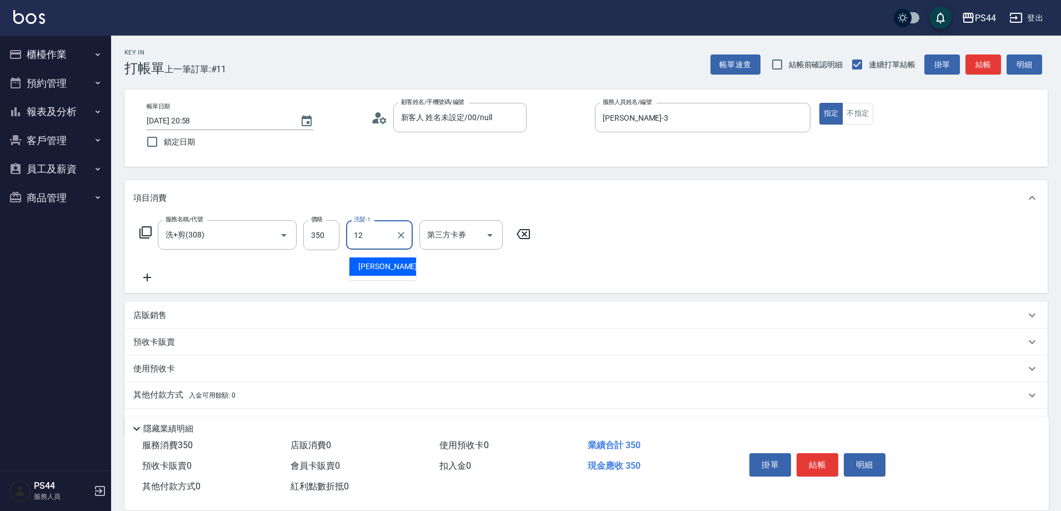
type input "[PERSON_NAME]-12"
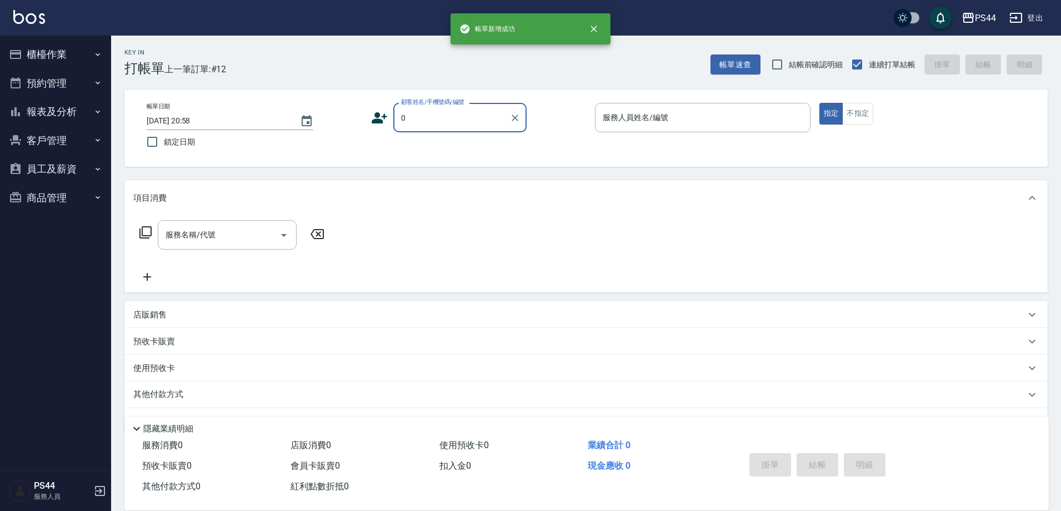
type input "新客人 姓名未設定/00/null"
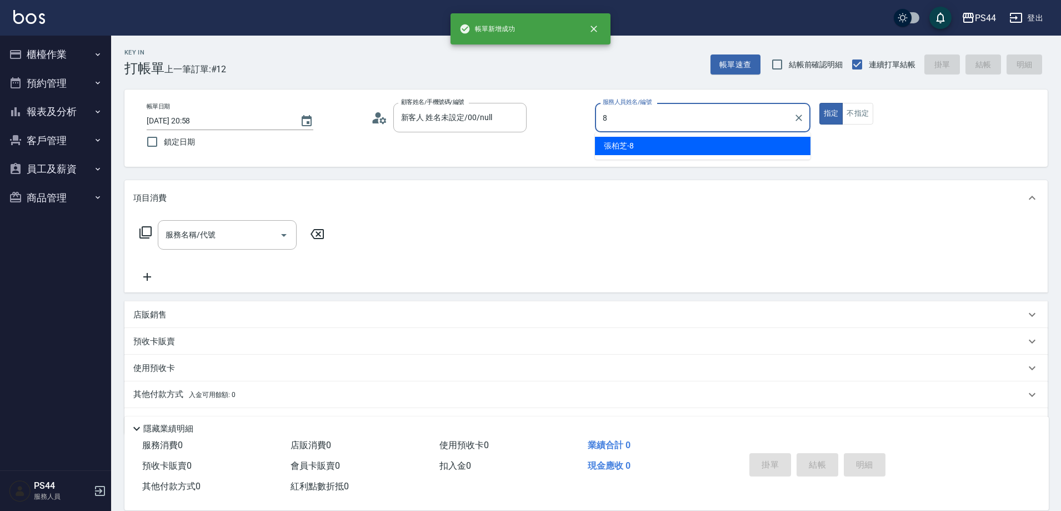
type input "[PERSON_NAME]-8"
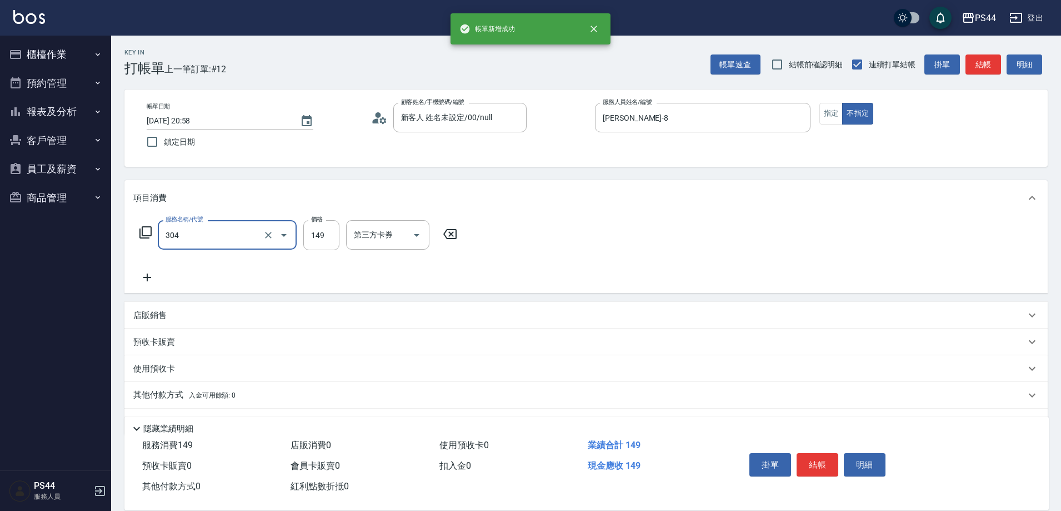
type input "剪髮(304)"
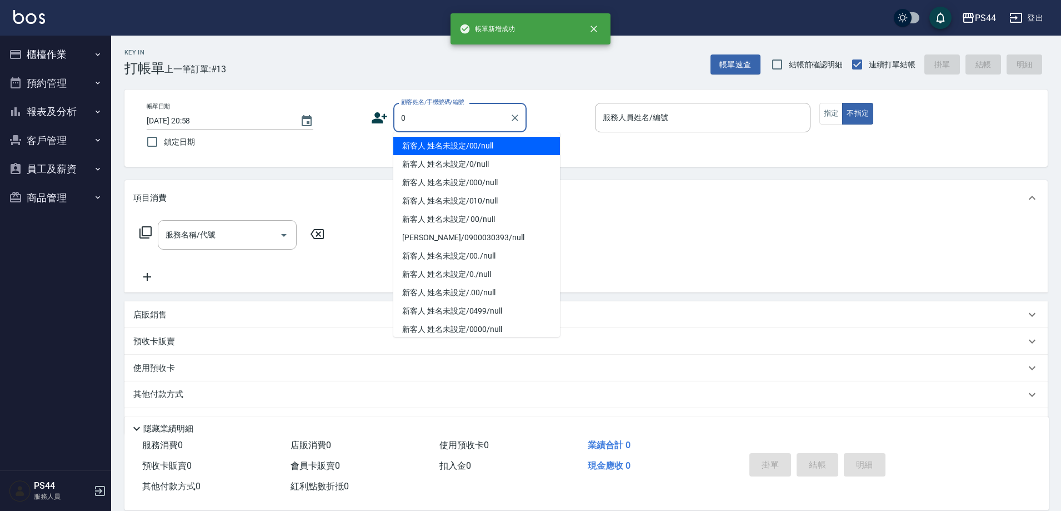
type input "新客人 姓名未設定/00/null"
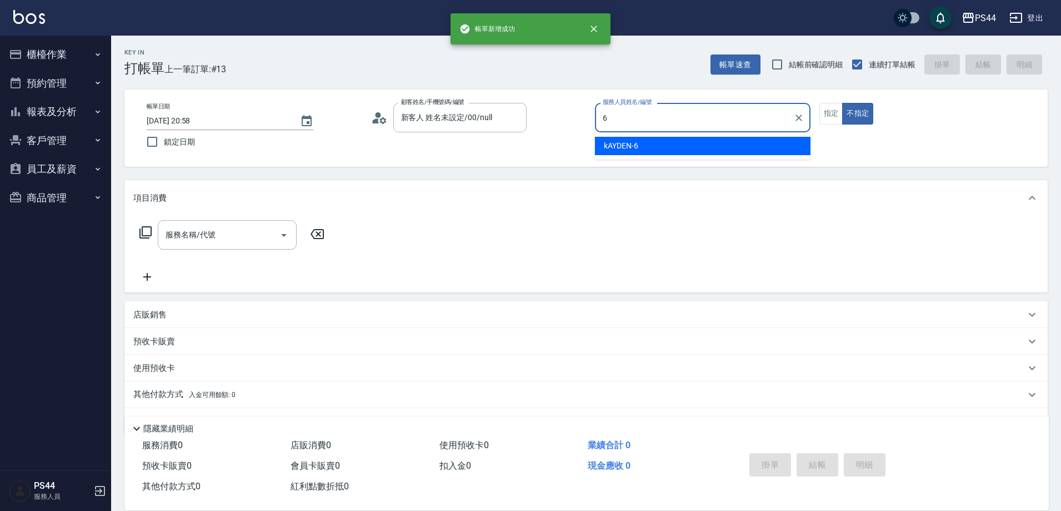
type input "kAYDEN-6"
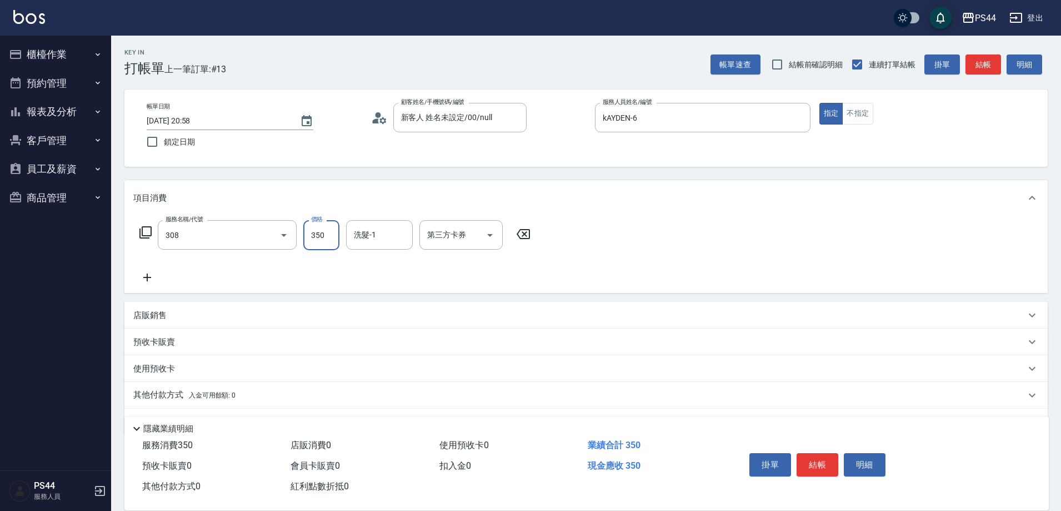
type input "洗+剪(308)"
type input "[PERSON_NAME]-34"
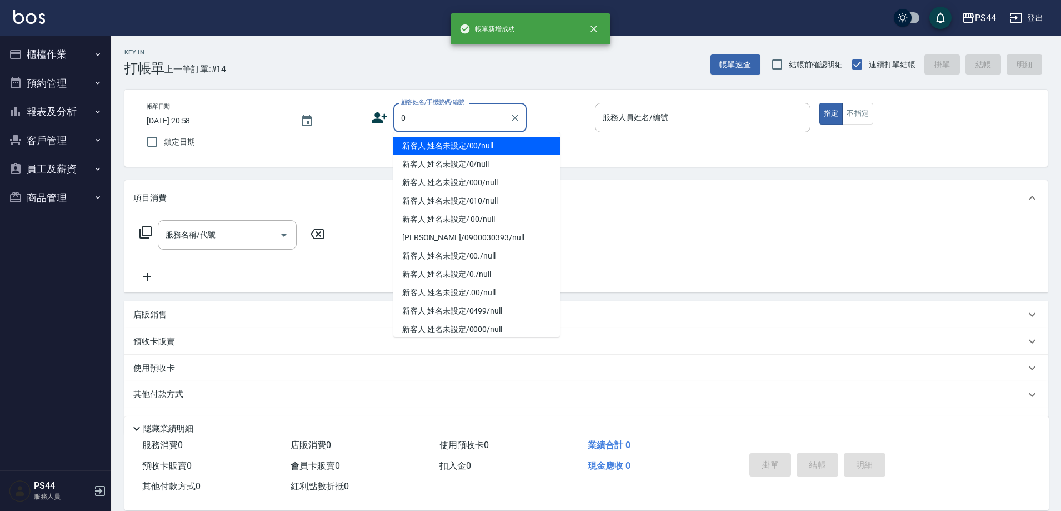
type input "新客人 姓名未設定/00/null"
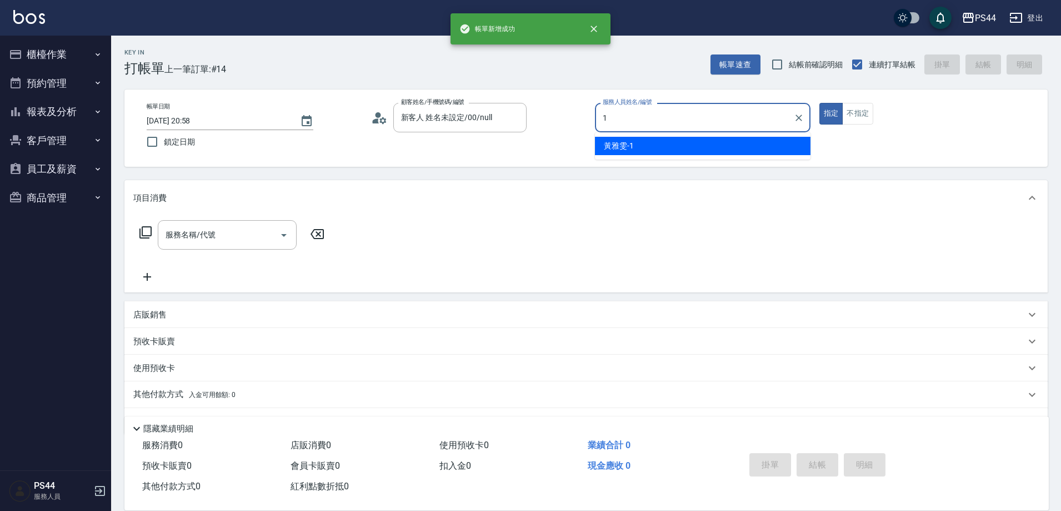
type input "黃雅雯-1"
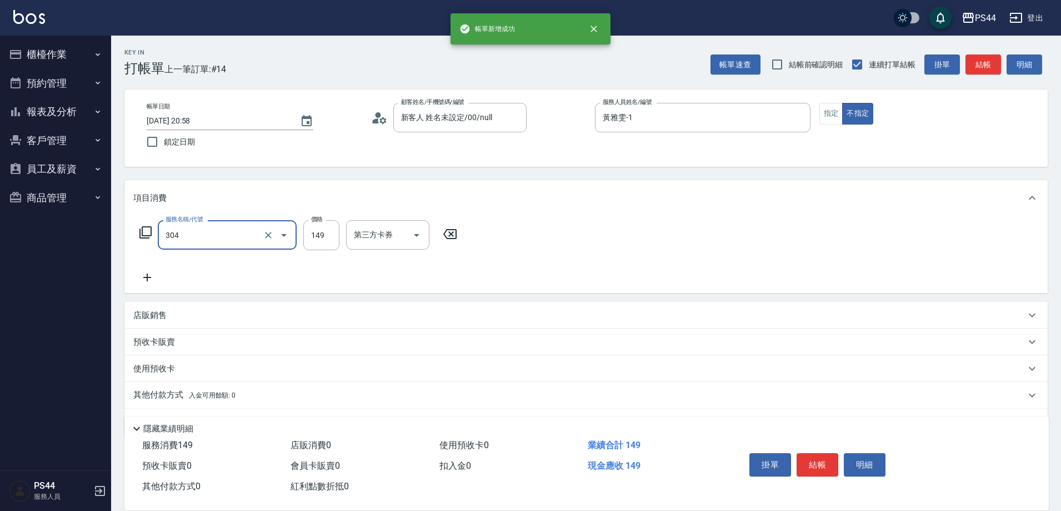
type input "剪髮(304)"
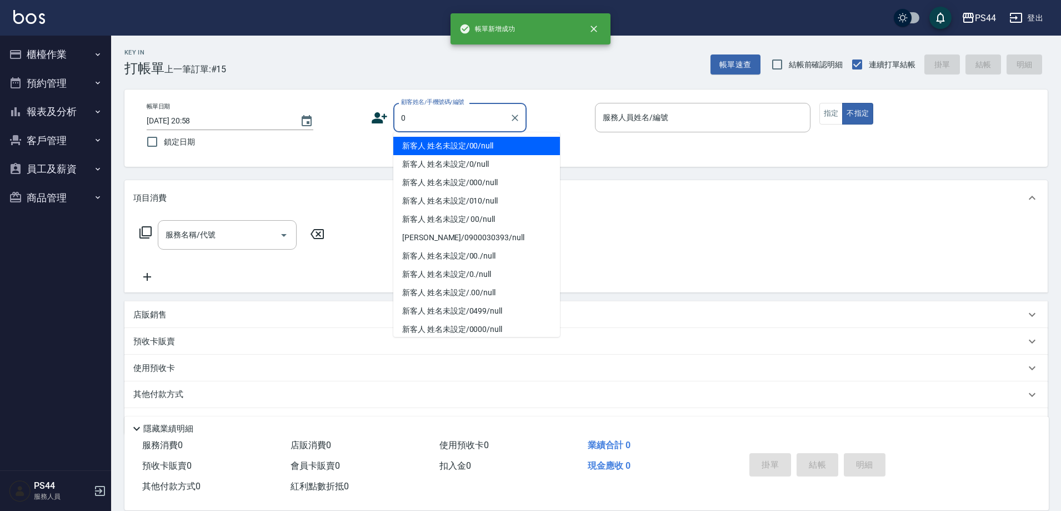
type input "新客人 姓名未設定/00/null"
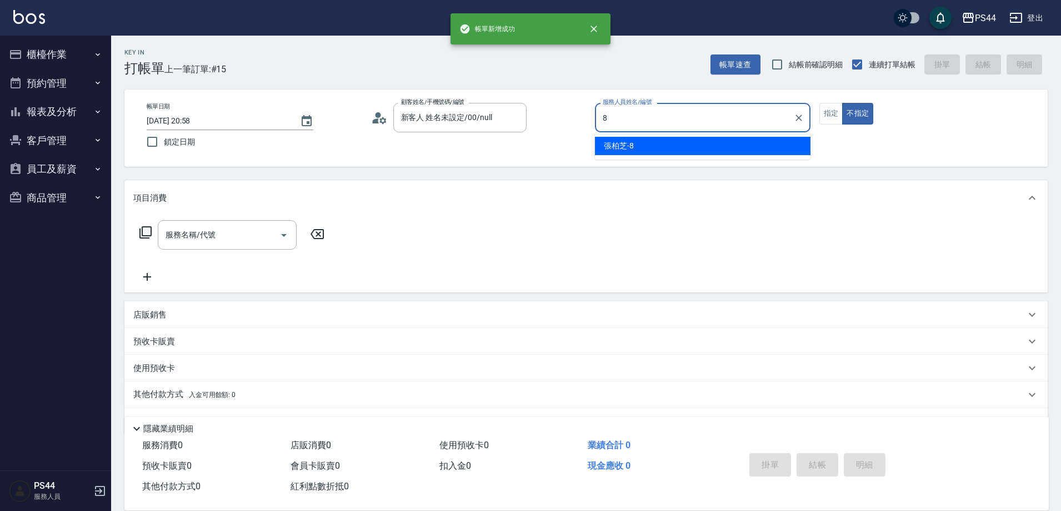
type input "[PERSON_NAME]-8"
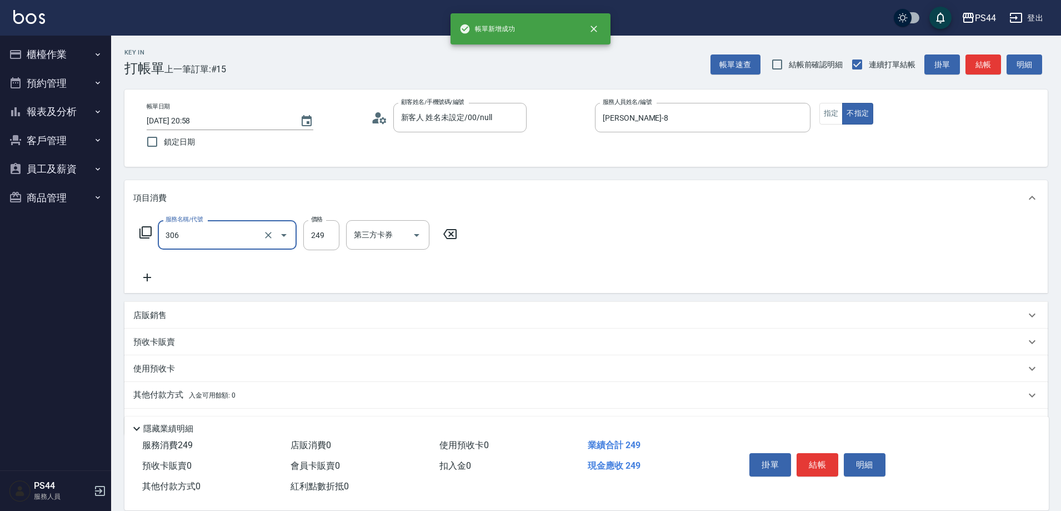
type input "剪髮(306)"
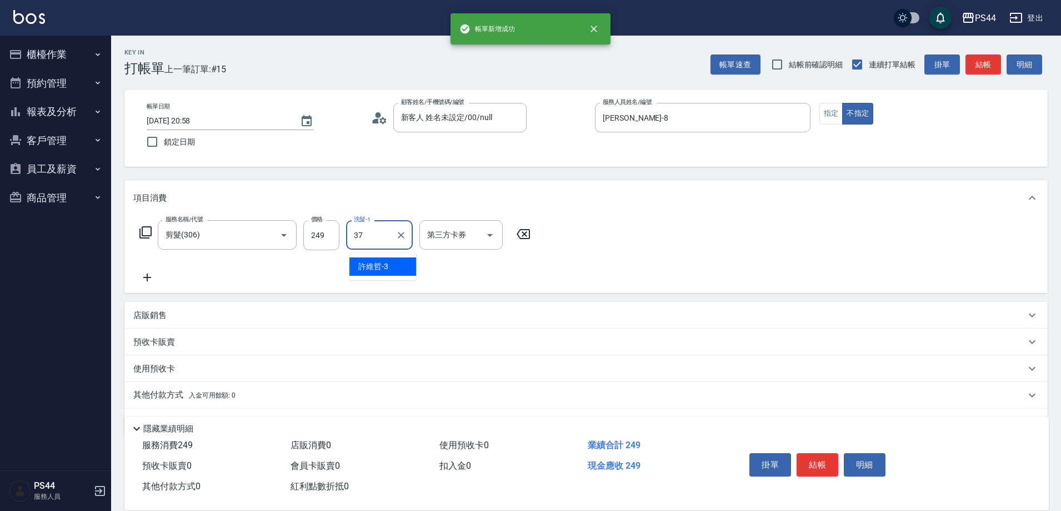
type input "王姵眙-37"
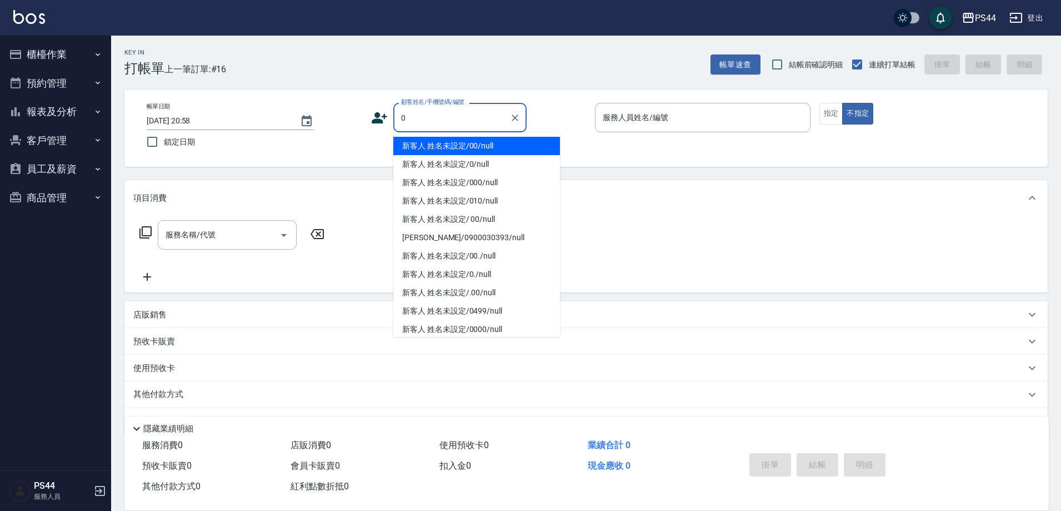
type input "新客人 姓名未設定/00/null"
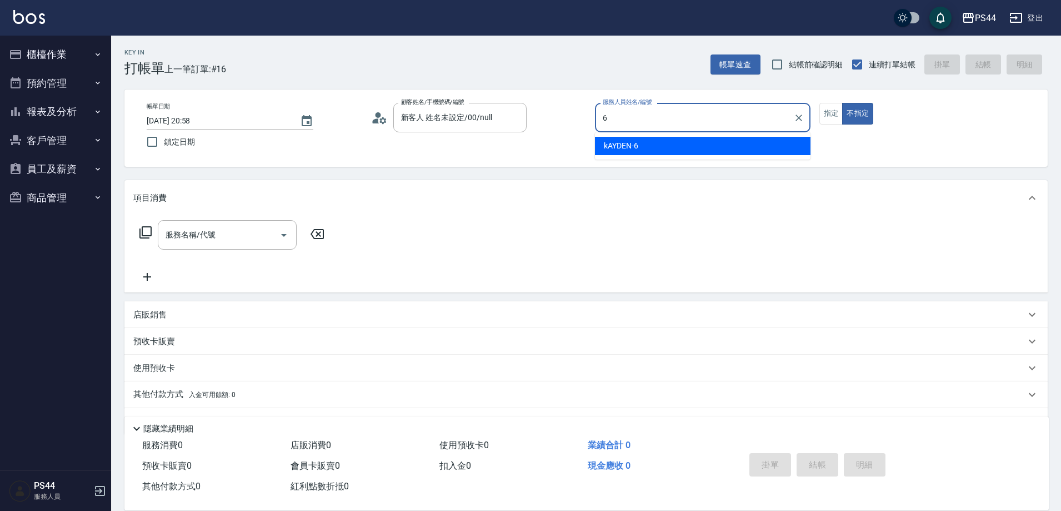
type input "kAYDEN-6"
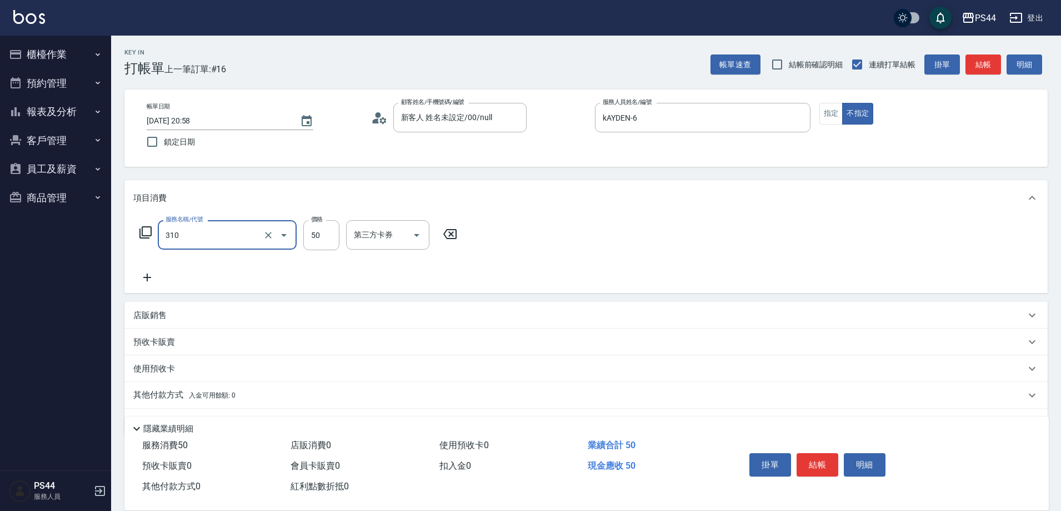
type input "剪瀏海(310)"
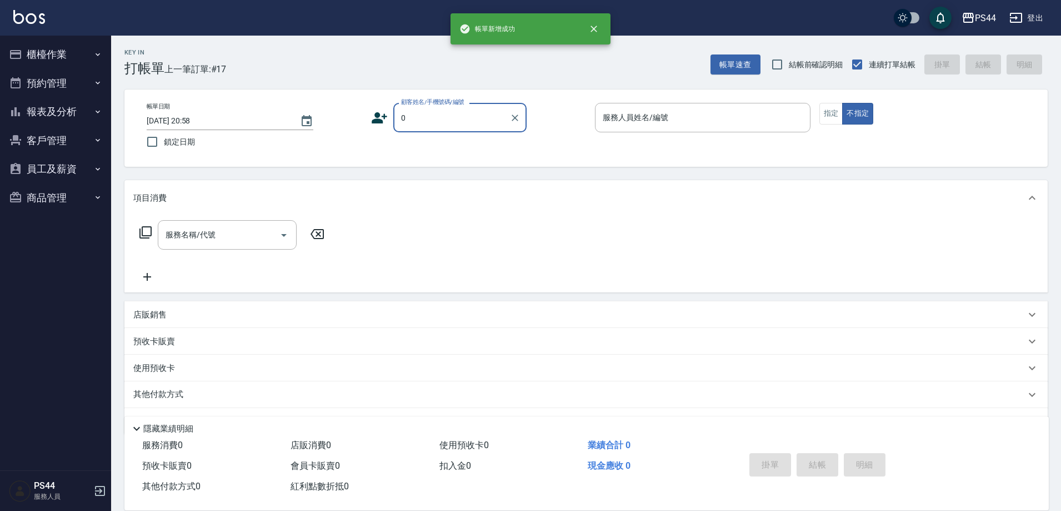
type input "新客人 姓名未設定/00/null"
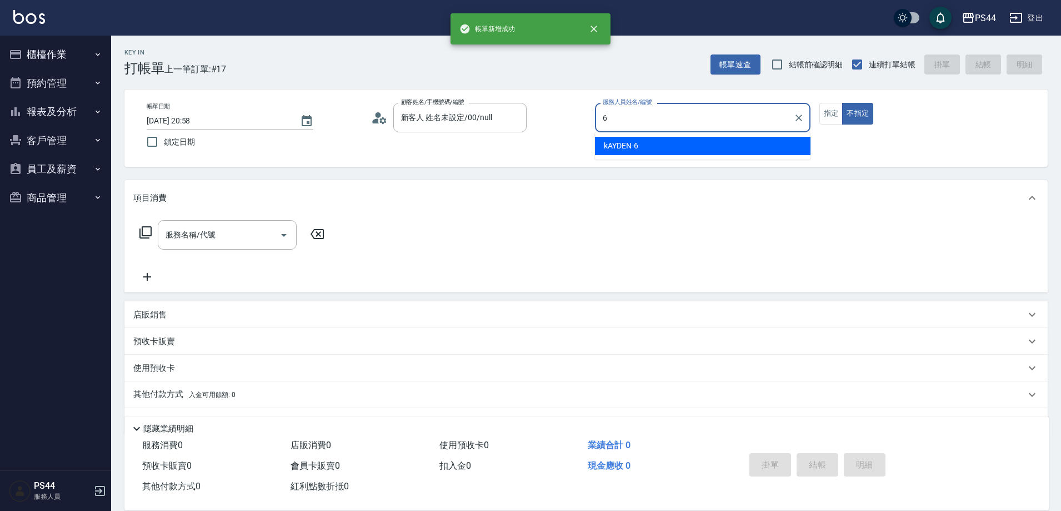
type input "kAYDEN-6"
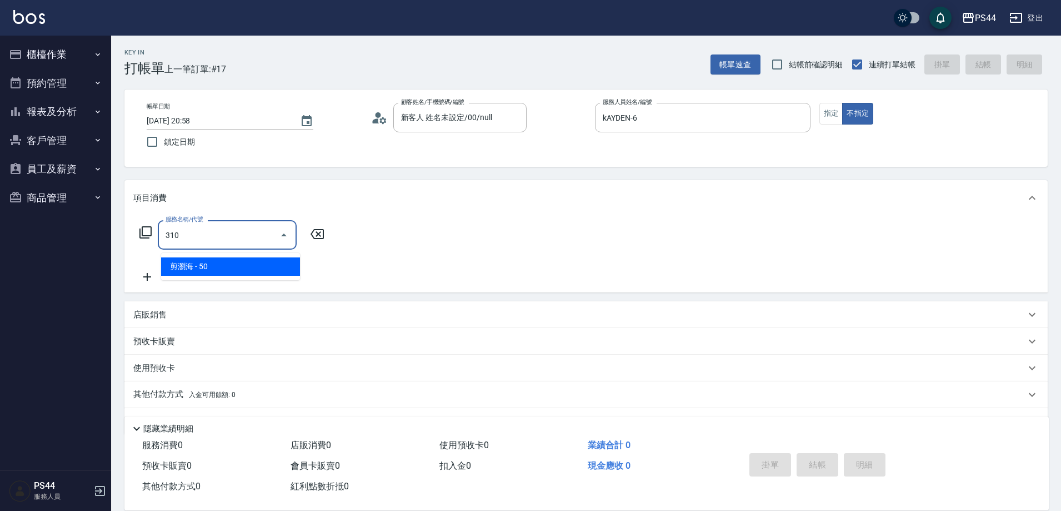
type input "剪瀏海(310)"
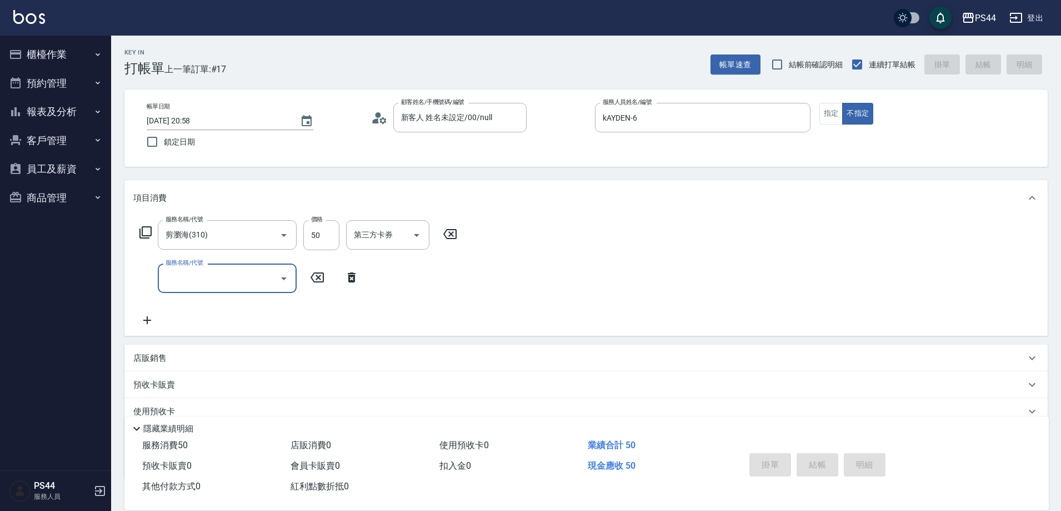
type input "[DATE] 20:59"
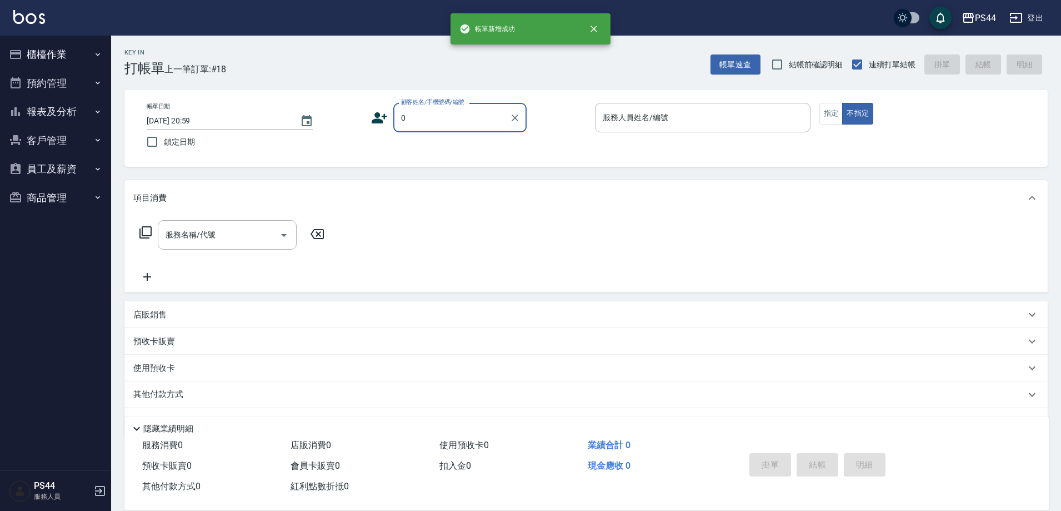
type input "新客人 姓名未設定/00/null"
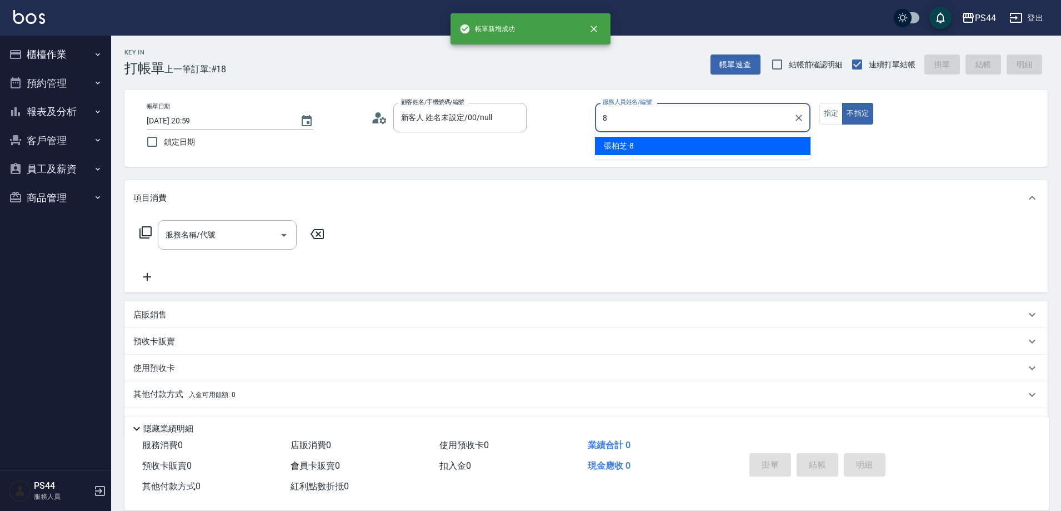
type input "[PERSON_NAME]-8"
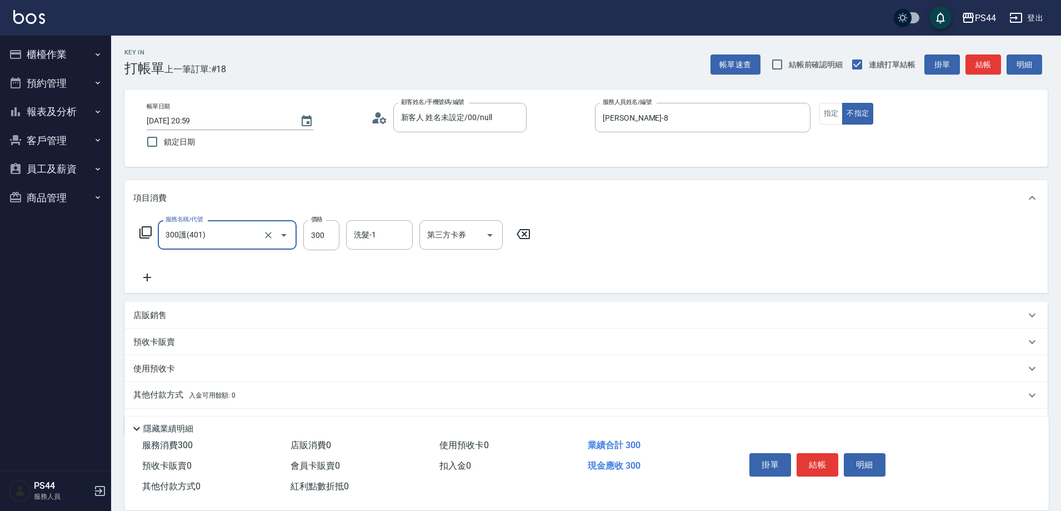
type input "300護(401)"
type input "[PERSON_NAME]-26"
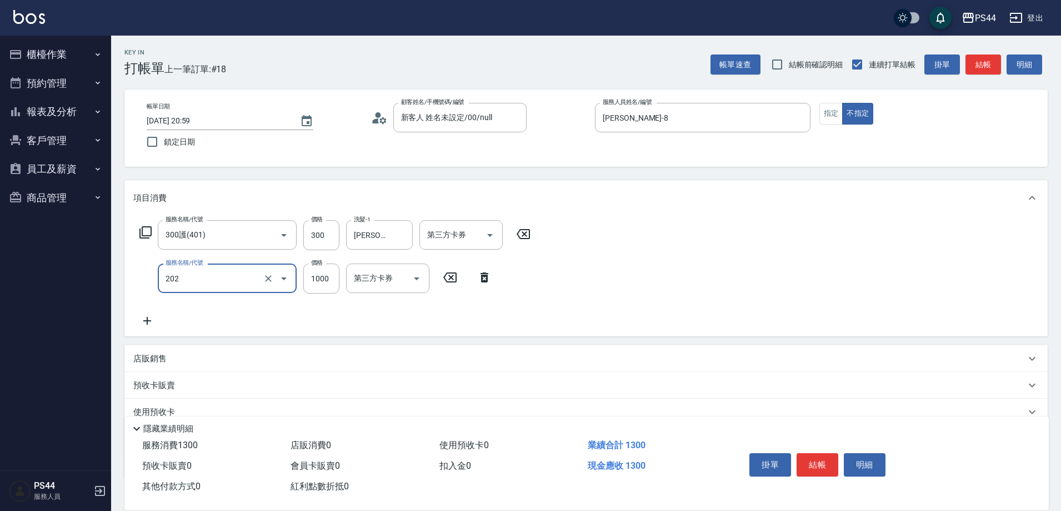
type input "燙髮(202)"
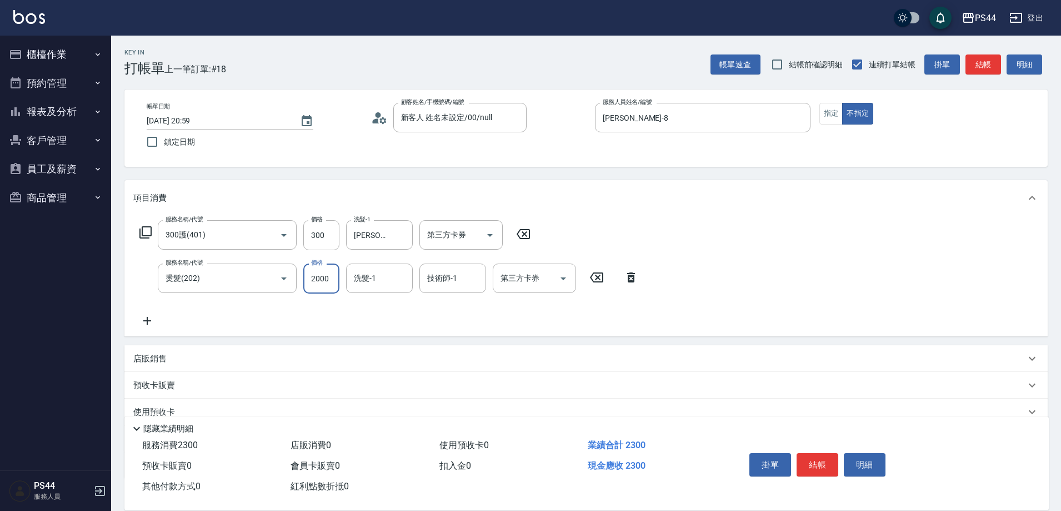
type input "2000"
type input "[PERSON_NAME]-26"
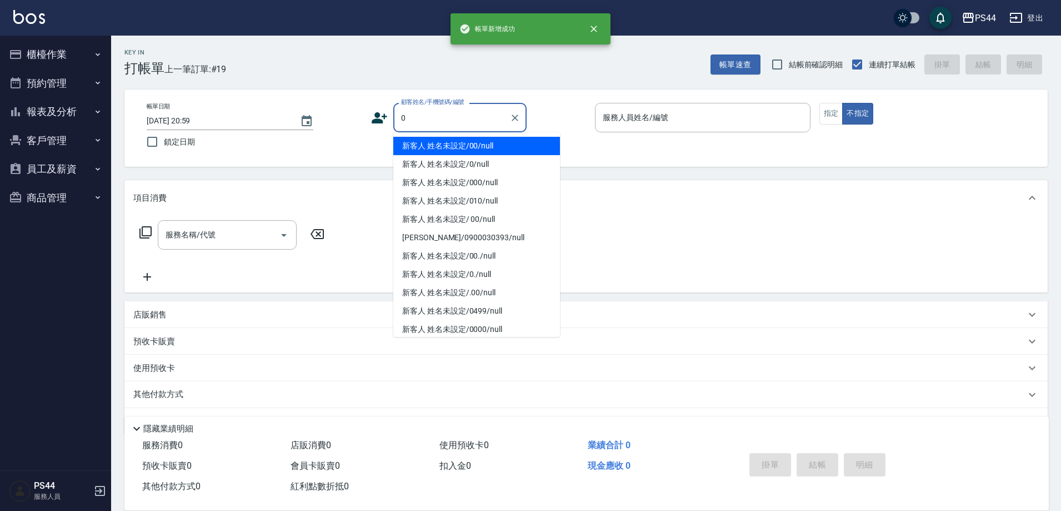
type input "新客人 姓名未設定/00/null"
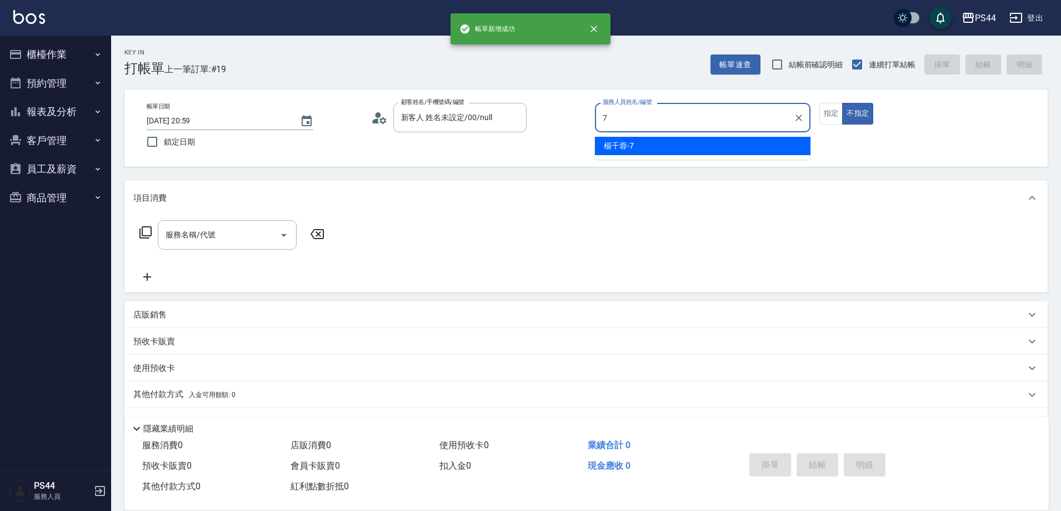
type input "[PERSON_NAME]-7"
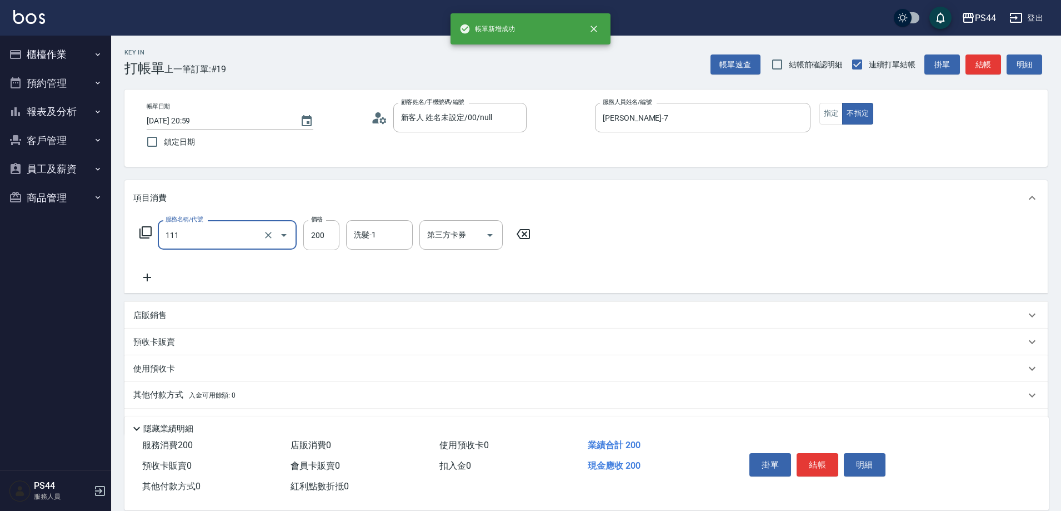
type input "200(111)"
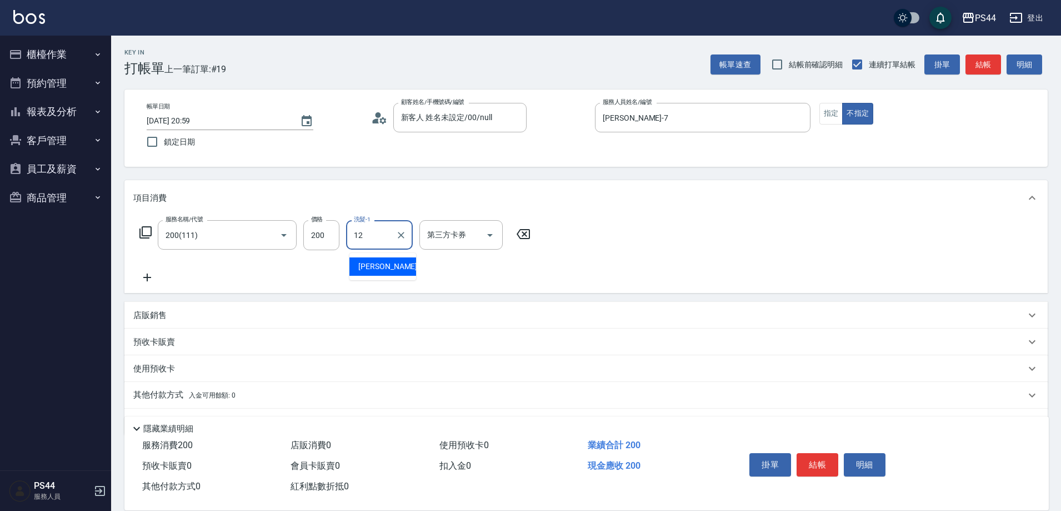
type input "[PERSON_NAME]-12"
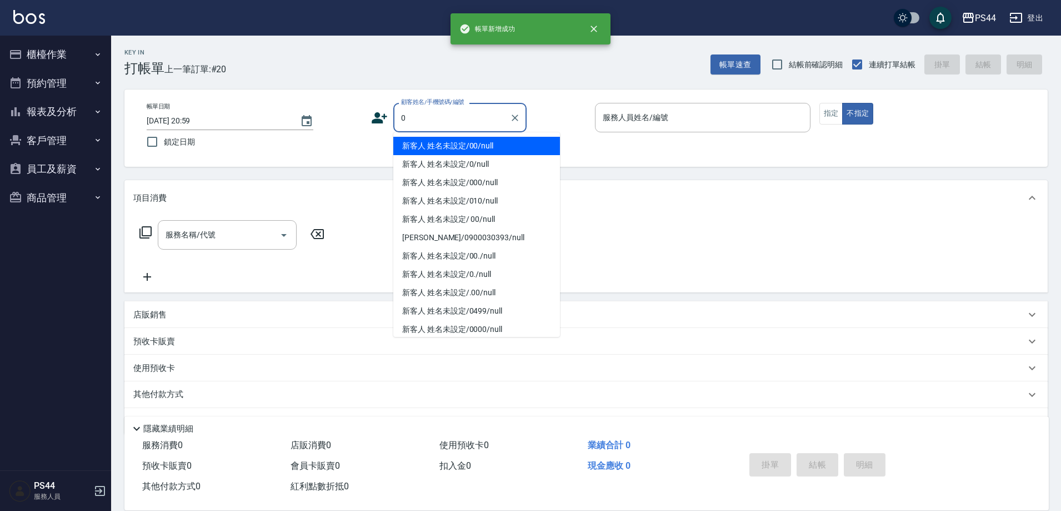
type input "新客人 姓名未設定/00/null"
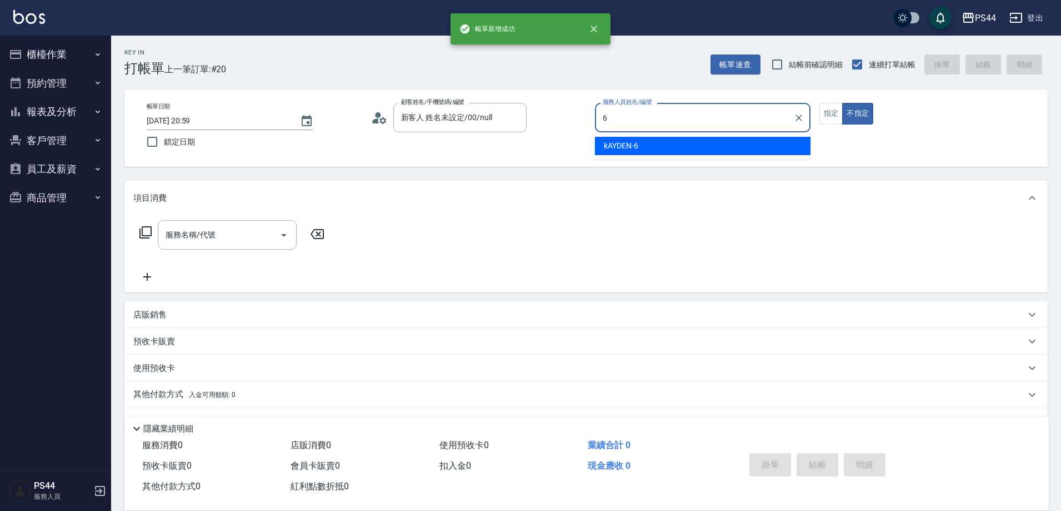
type input "kAYDEN-6"
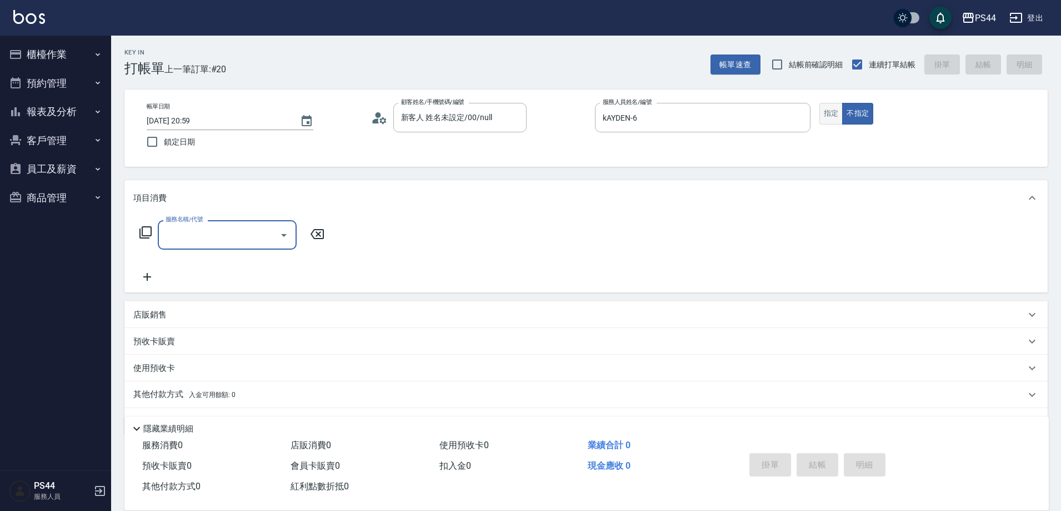
click at [840, 109] on button "指定" at bounding box center [832, 114] width 24 height 22
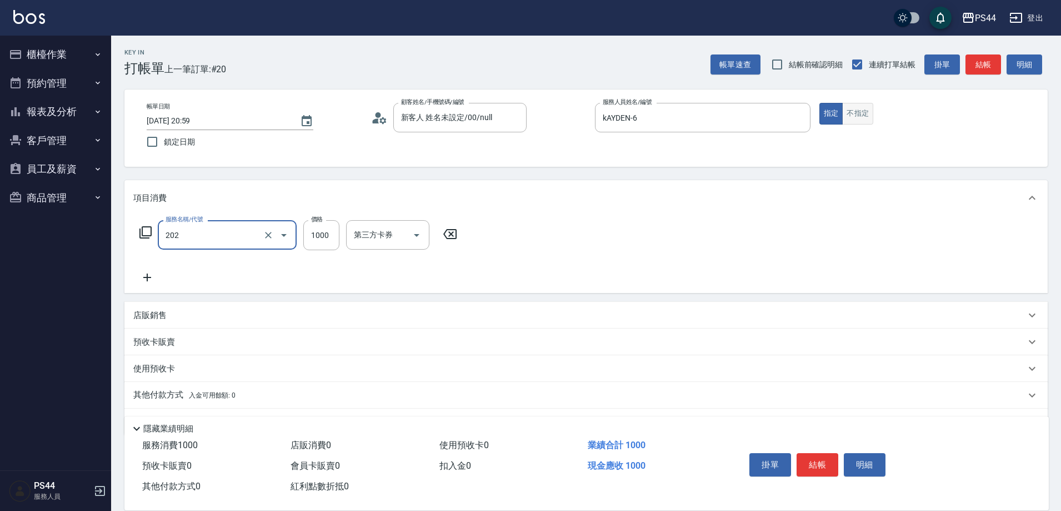
type input "燙髮(202)"
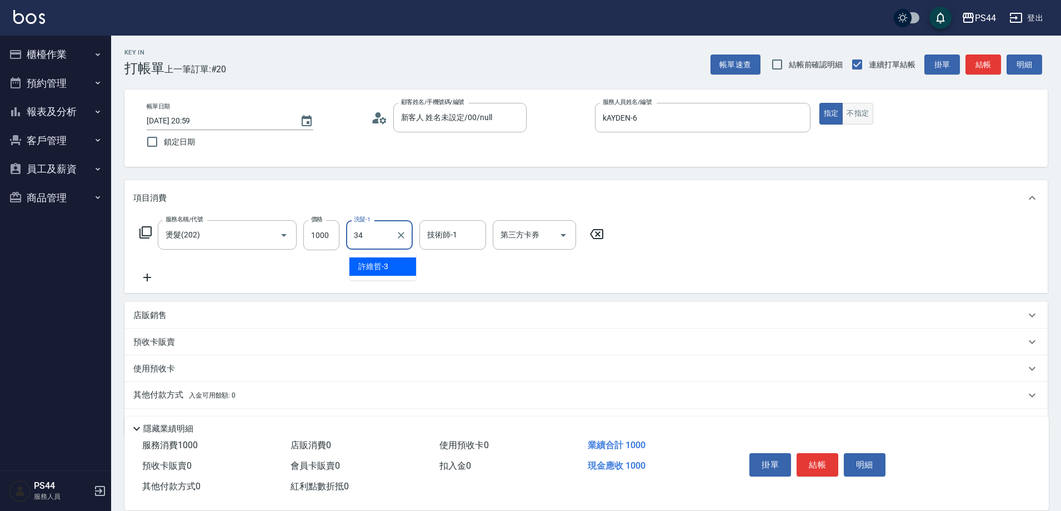
type input "[PERSON_NAME]-34"
click at [441, 227] on div "技術師-1" at bounding box center [453, 234] width 67 height 29
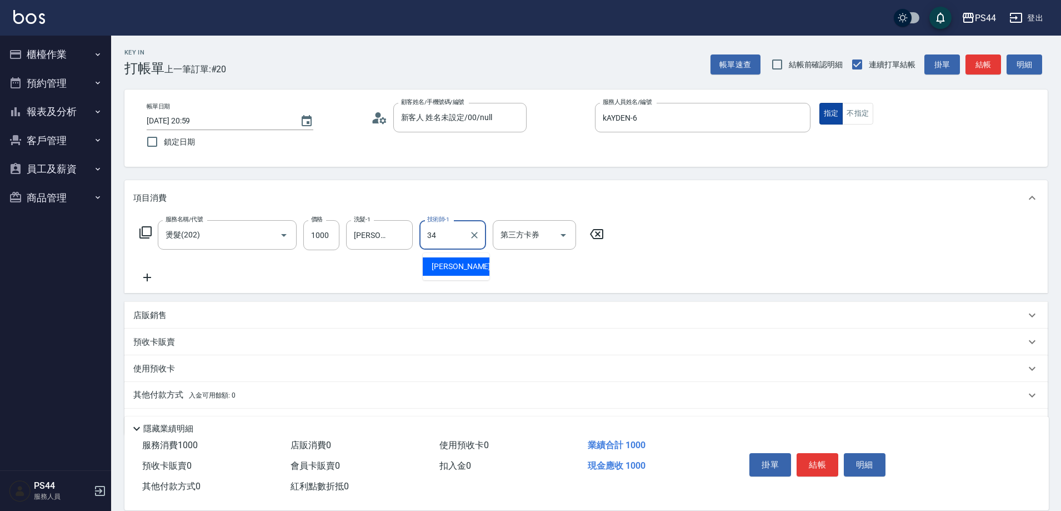
type input "[PERSON_NAME]-34"
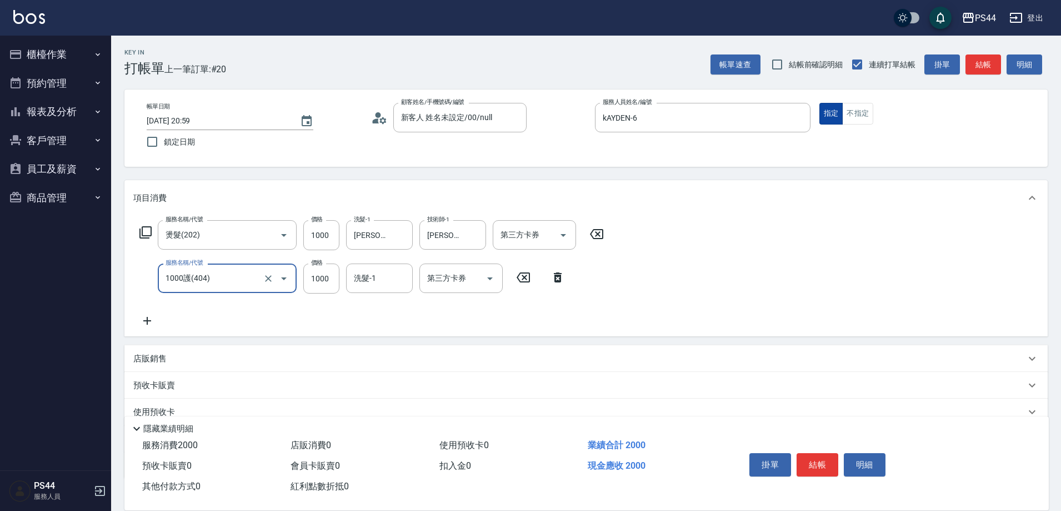
type input "1000護(404)"
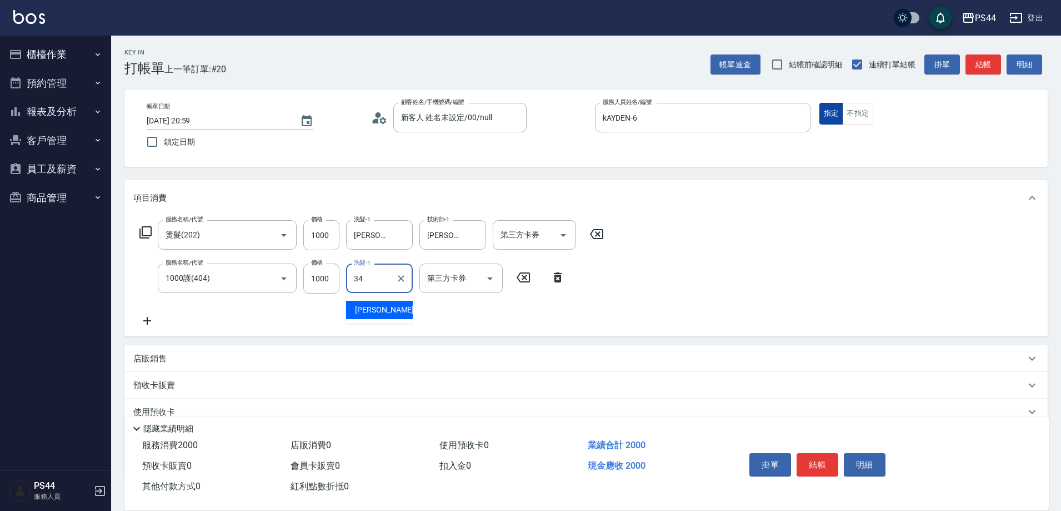
type input "[PERSON_NAME]-34"
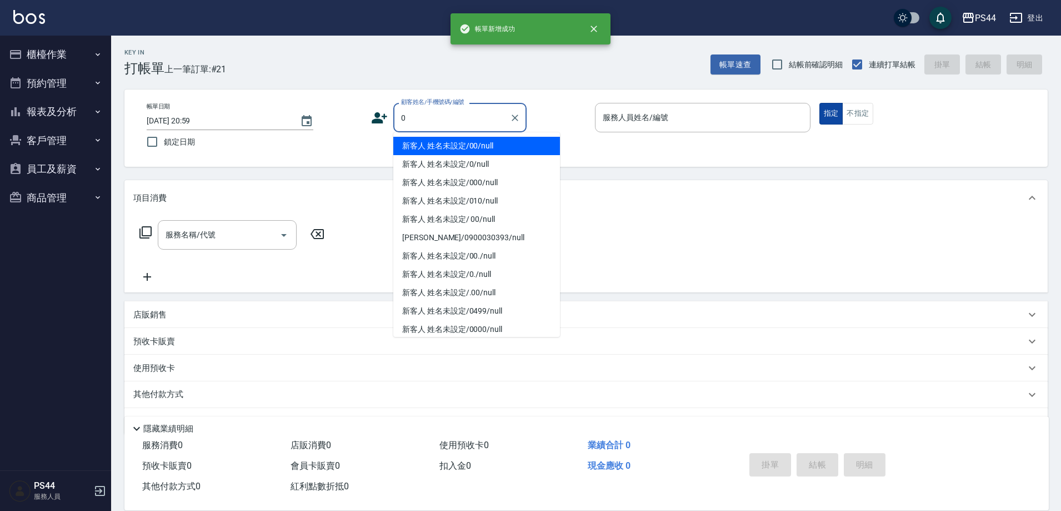
type input "新客人 姓名未設定/00/null"
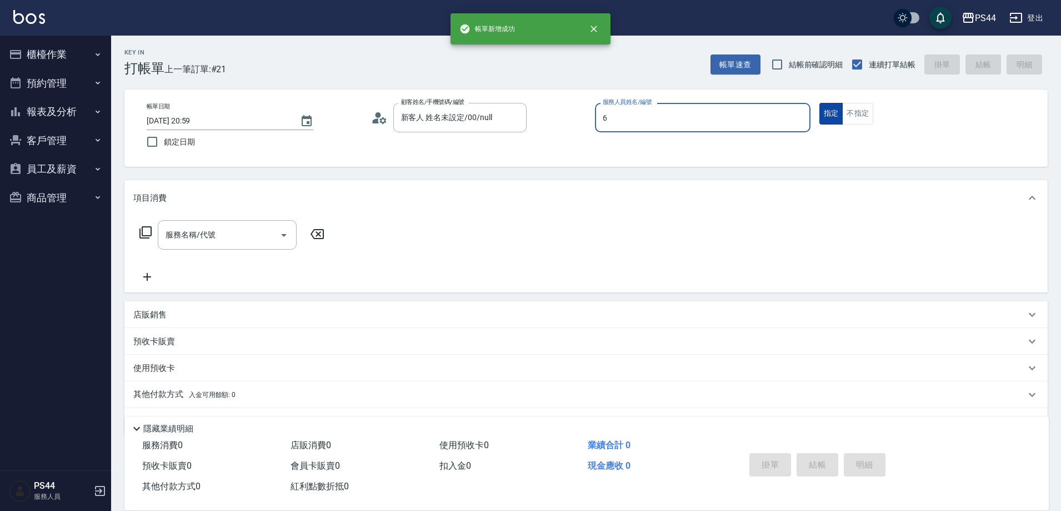
type input "kAYDEN-6"
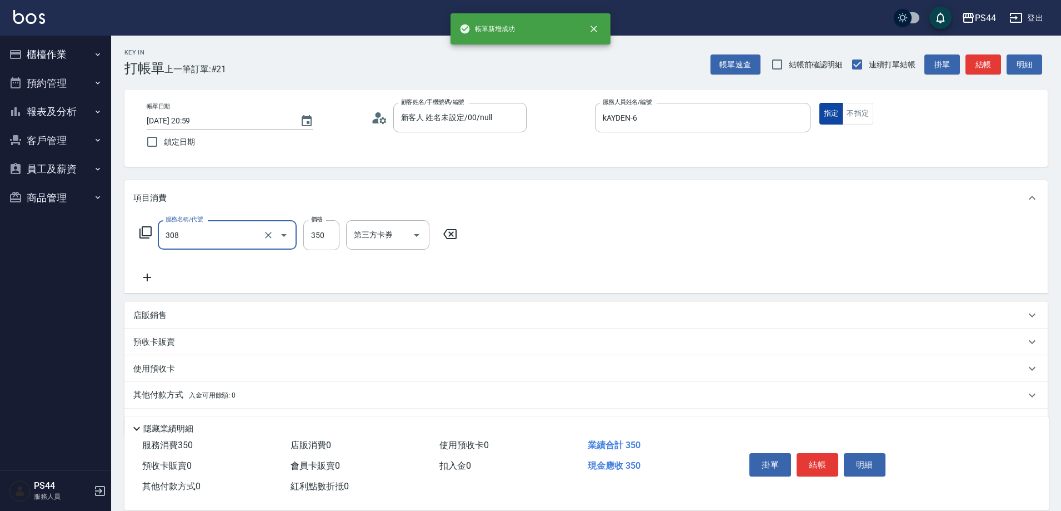
type input "洗+剪(308)"
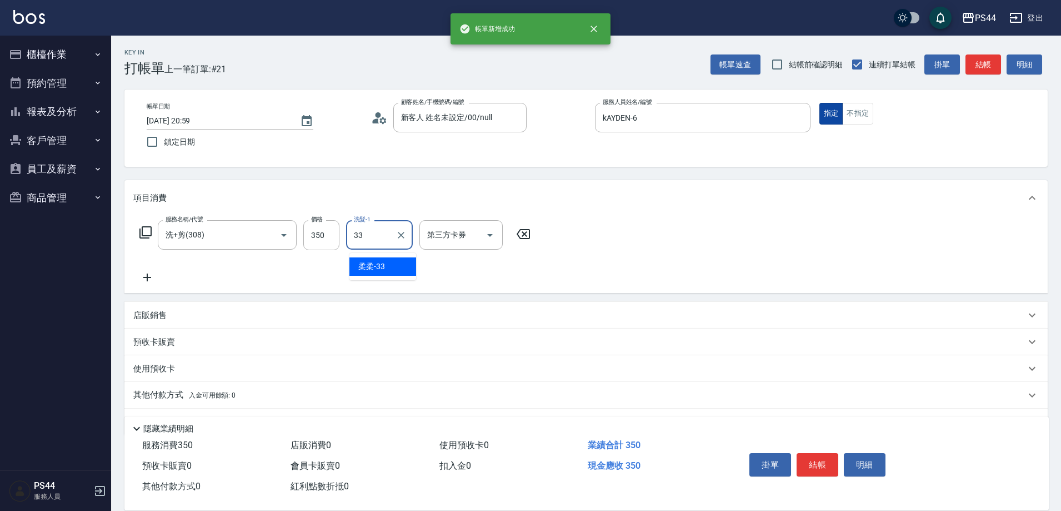
type input "柔柔-33"
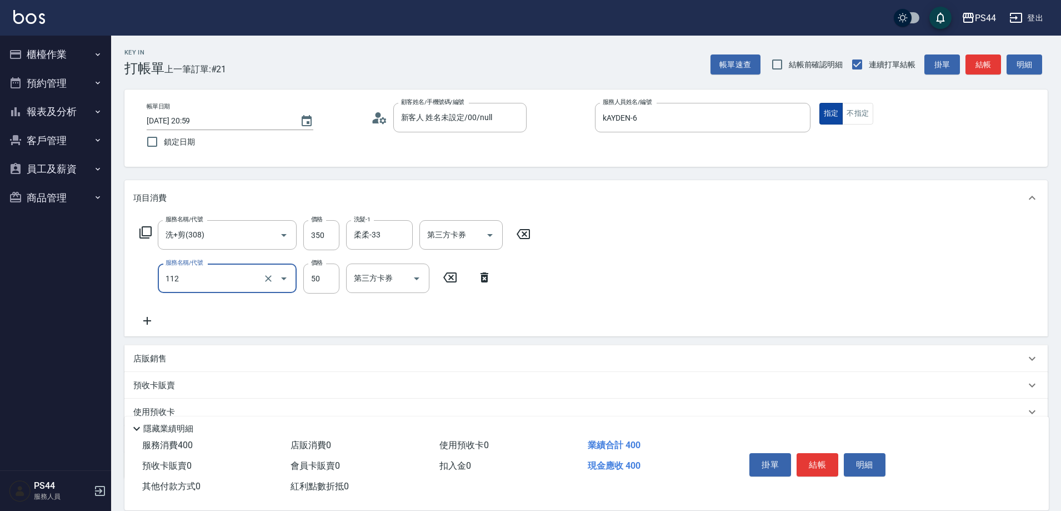
type input "精油50(112)"
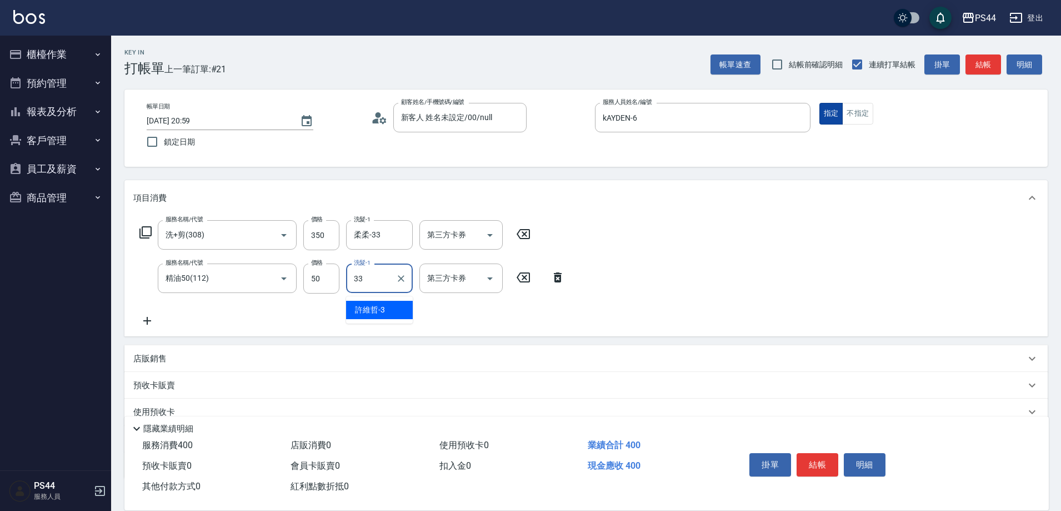
type input "柔柔-33"
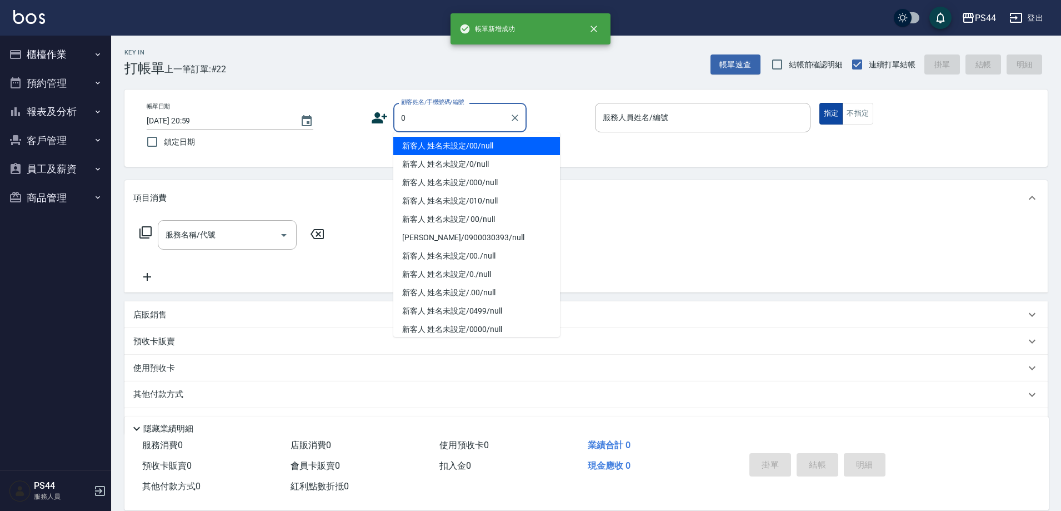
type input "新客人 姓名未設定/00/null"
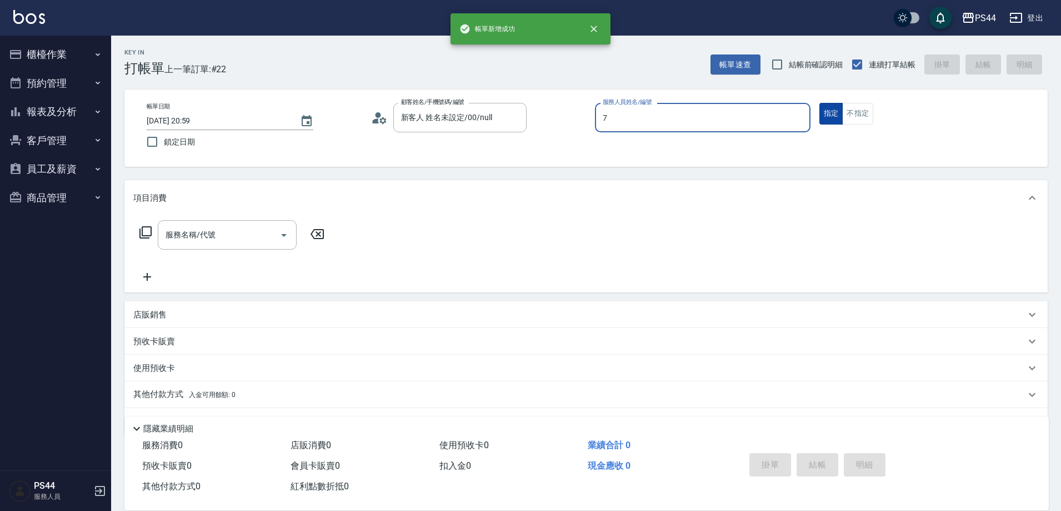
type input "[PERSON_NAME]-7"
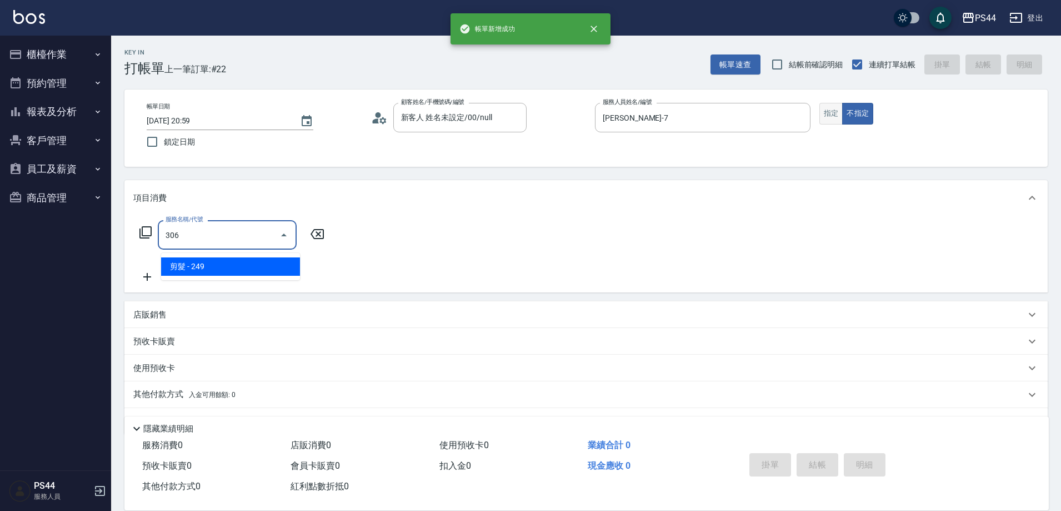
type input "剪髮(306)"
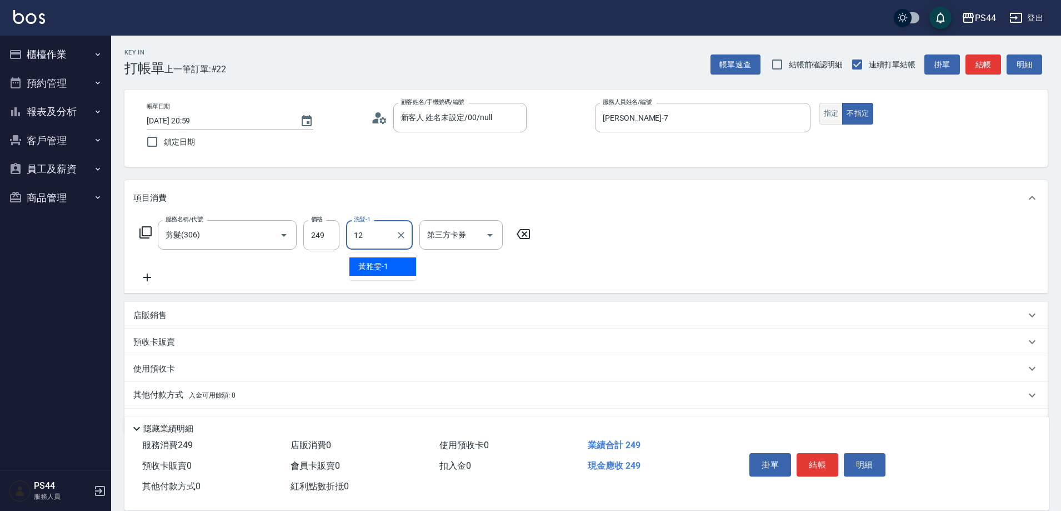
type input "[PERSON_NAME]-12"
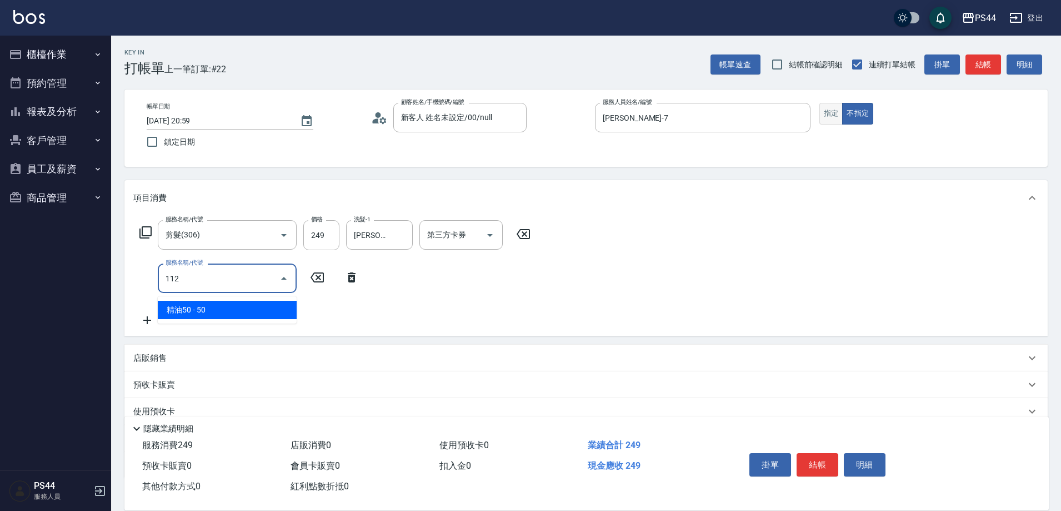
type input "精油50(112)"
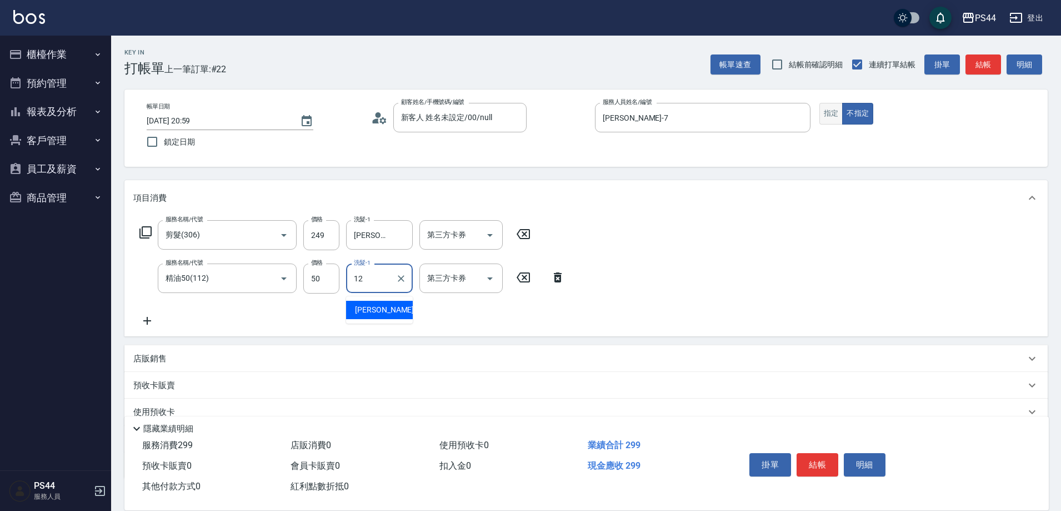
type input "[PERSON_NAME]-12"
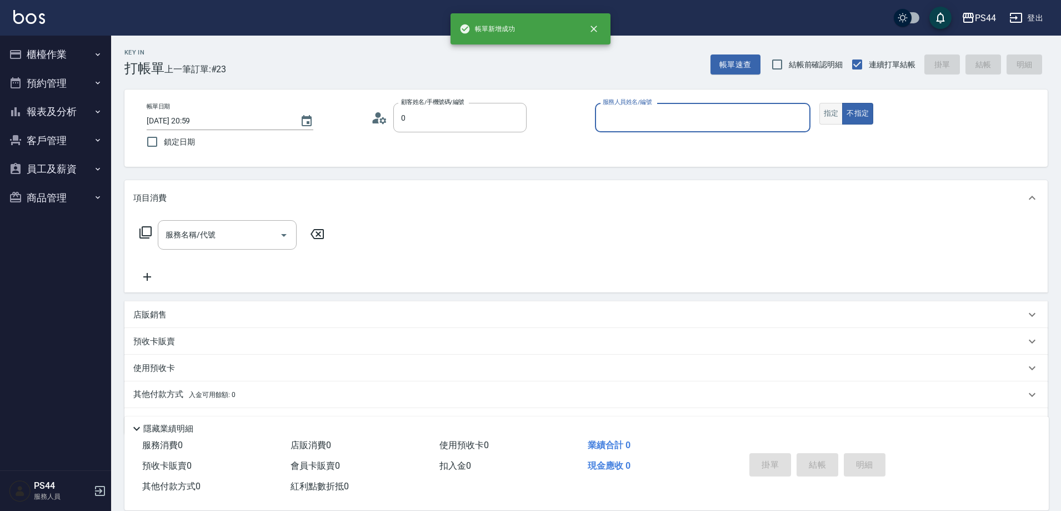
type input "新客人 姓名未設定/00/null"
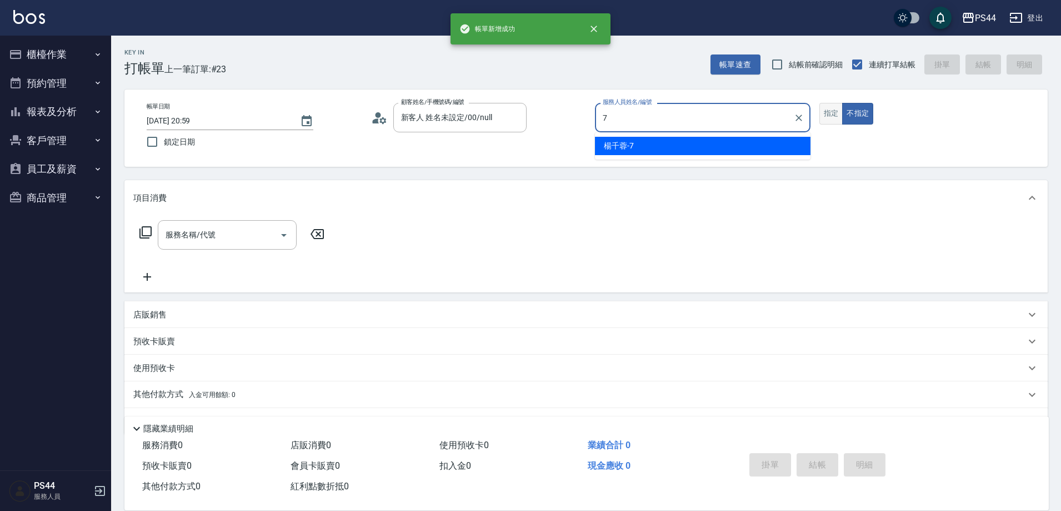
type input "[PERSON_NAME]-7"
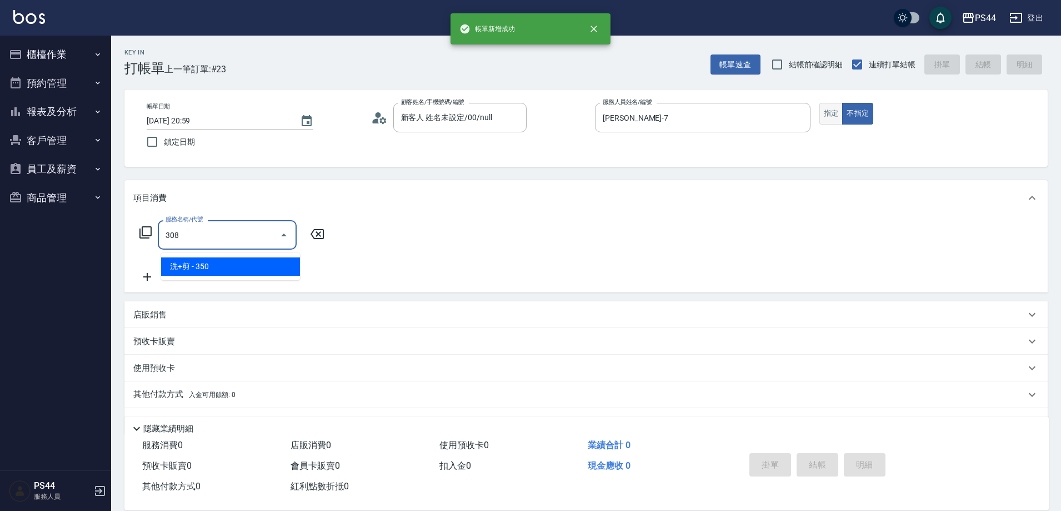
type input "洗+剪(308)"
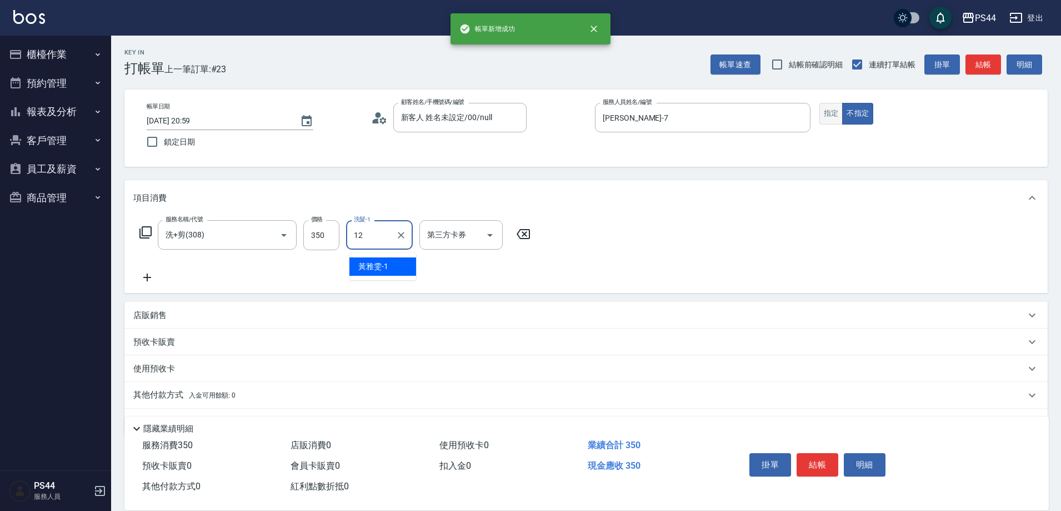
type input "[PERSON_NAME]-12"
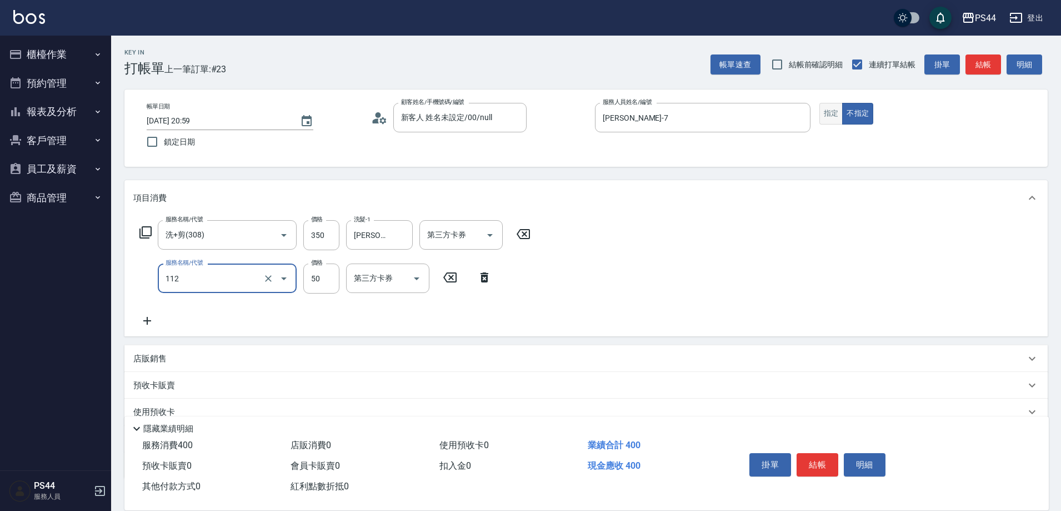
type input "精油50(112)"
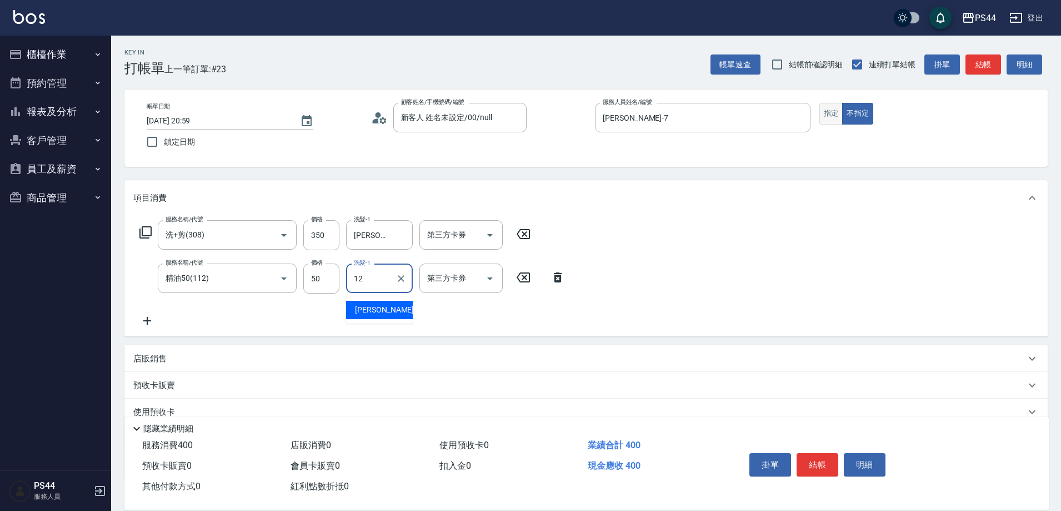
type input "[PERSON_NAME]-12"
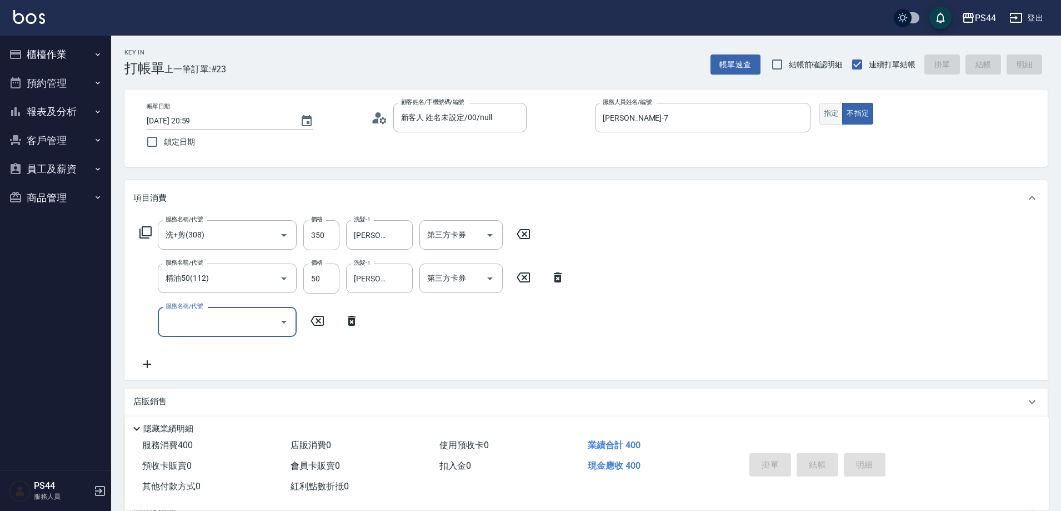
type input "[DATE] 21:00"
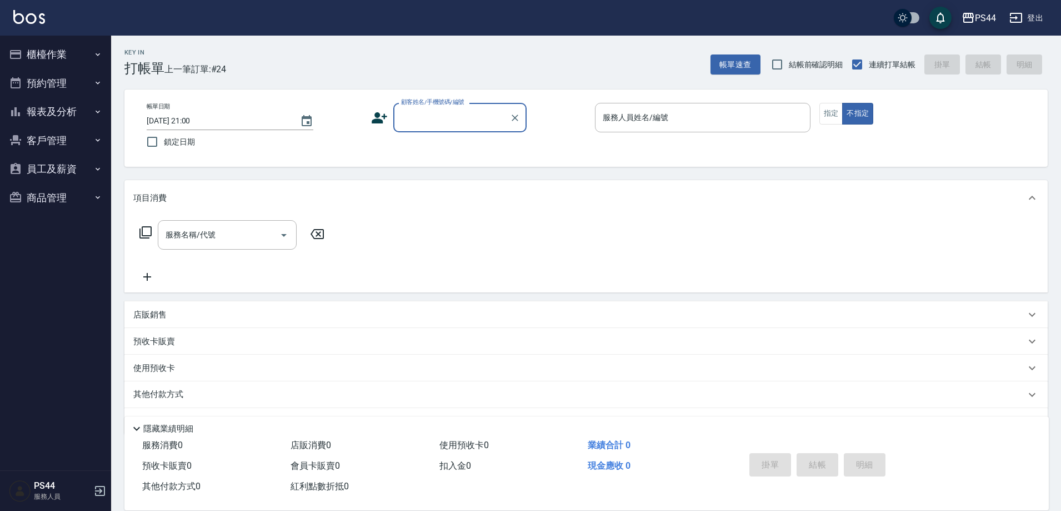
click at [48, 46] on button "櫃檯作業" at bounding box center [55, 54] width 102 height 29
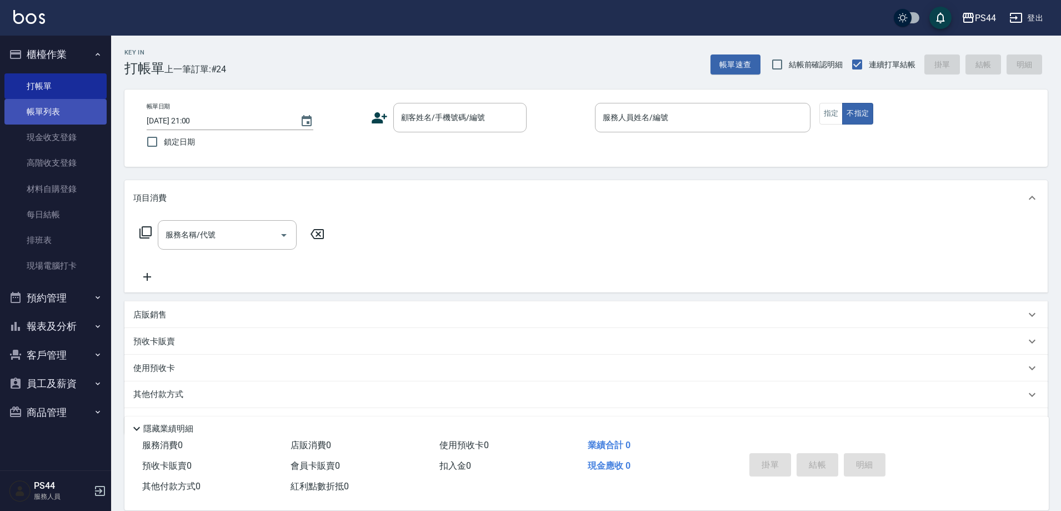
click at [63, 108] on link "帳單列表" at bounding box center [55, 112] width 102 height 26
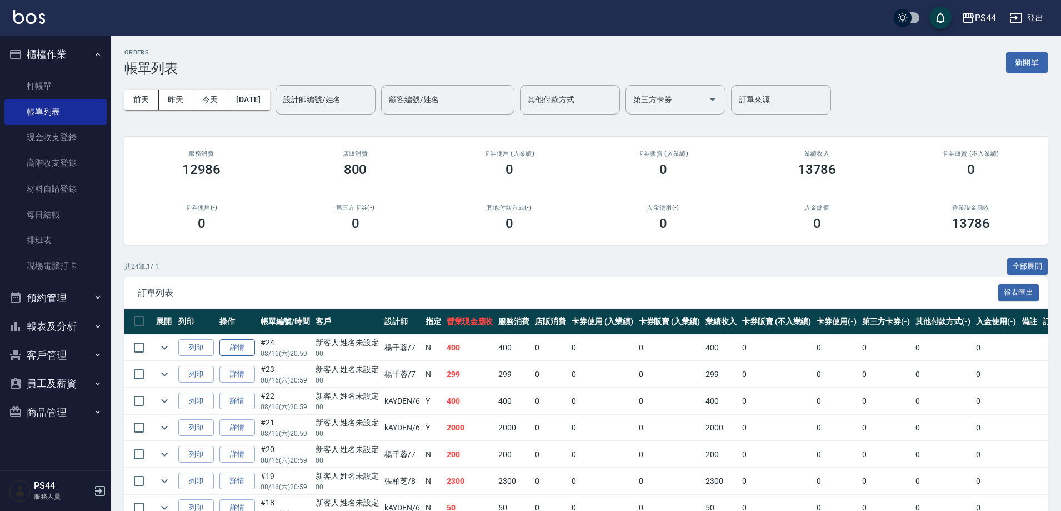
click at [245, 356] on link "詳情" at bounding box center [238, 347] width 36 height 17
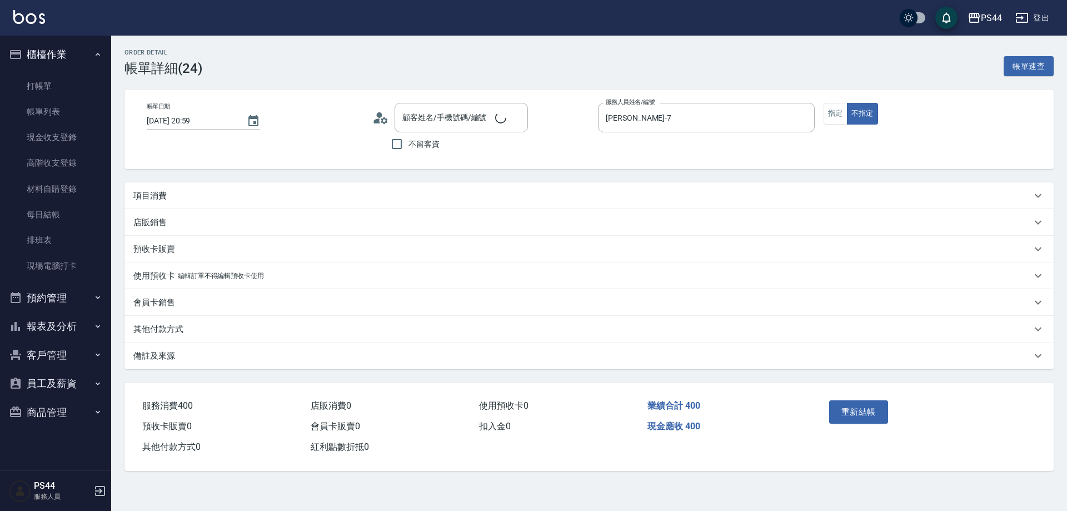
type input "[DATE] 20:59"
type input "[PERSON_NAME]-7"
type input "新客人 姓名未設定/00/null"
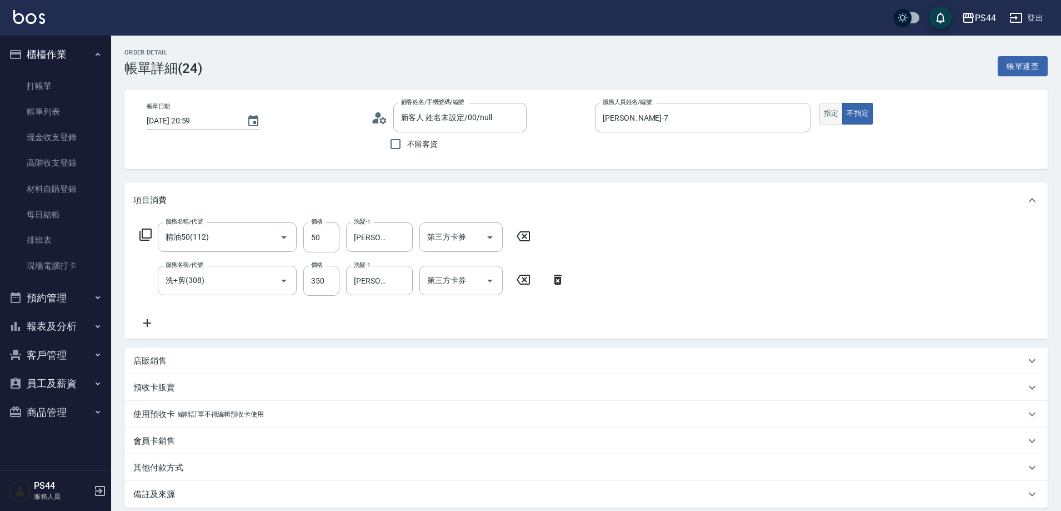
click at [827, 119] on button "指定" at bounding box center [832, 114] width 24 height 22
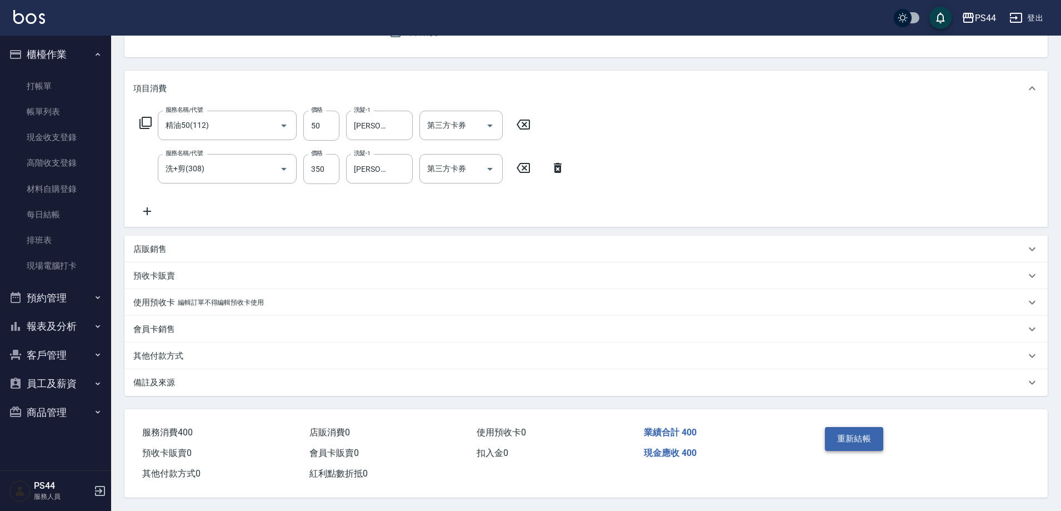
click at [835, 427] on button "重新結帳" at bounding box center [854, 438] width 59 height 23
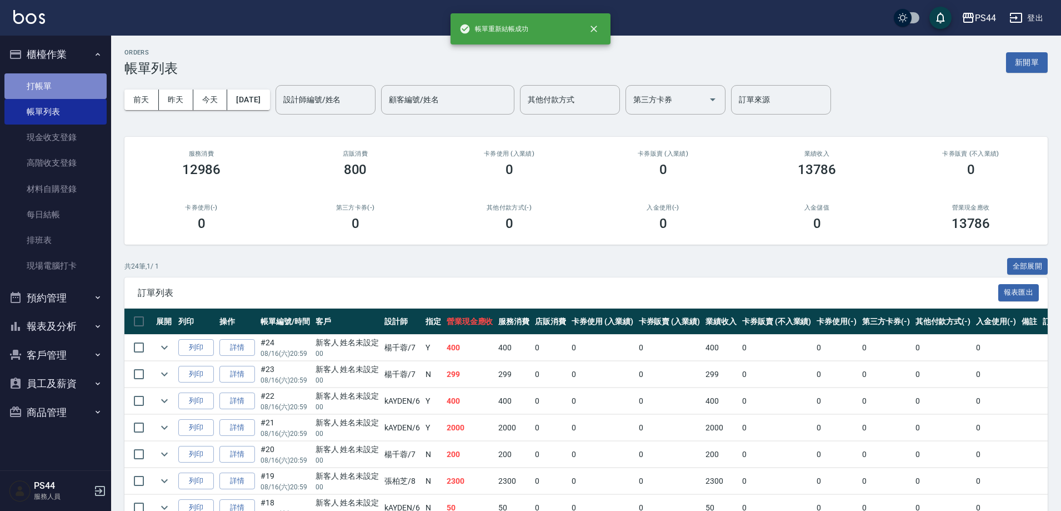
click at [51, 88] on link "打帳單" at bounding box center [55, 86] width 102 height 26
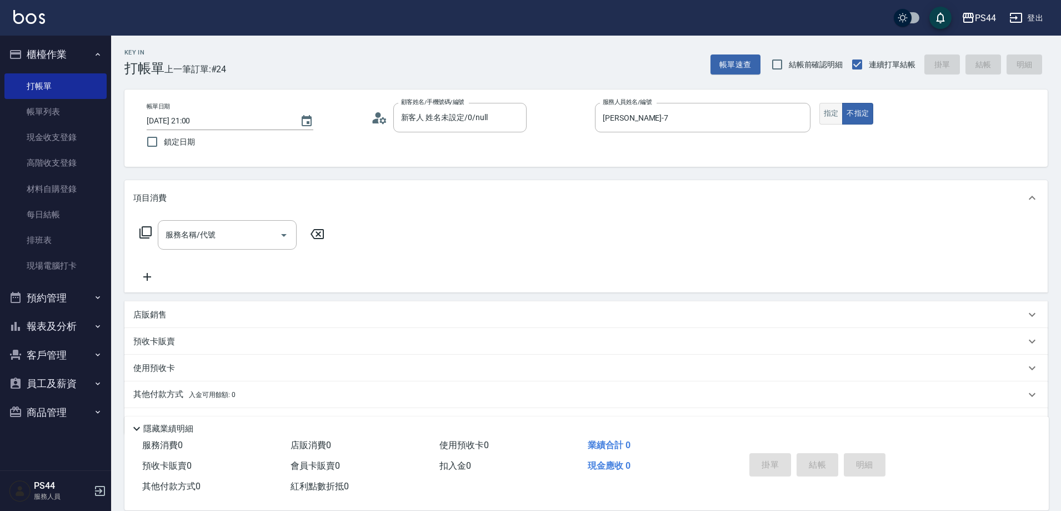
drag, startPoint x: 814, startPoint y: 112, endPoint x: 825, endPoint y: 113, distance: 11.2
click at [816, 112] on div "帳單日期 [DATE] 21:00 鎖定日期 顧客姓名/手機號碼/編號 新客人 姓名未設定/0/null 顧客姓名/手機號碼/編號 服務人員姓名/編號 [PE…" at bounding box center [586, 128] width 897 height 51
click at [825, 113] on button "指定" at bounding box center [832, 114] width 24 height 22
